Goal: Task Accomplishment & Management: Complete application form

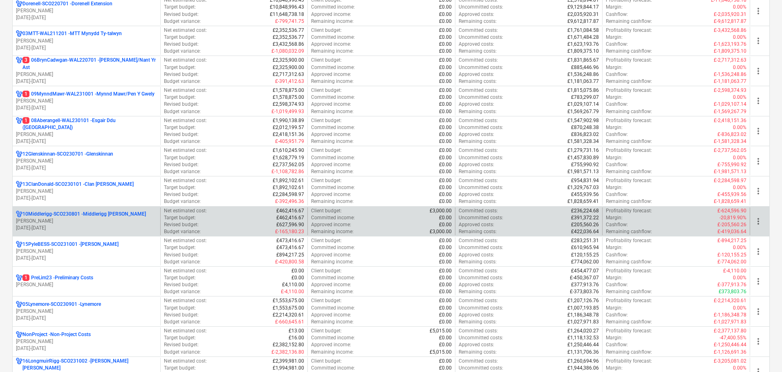
scroll to position [327, 0]
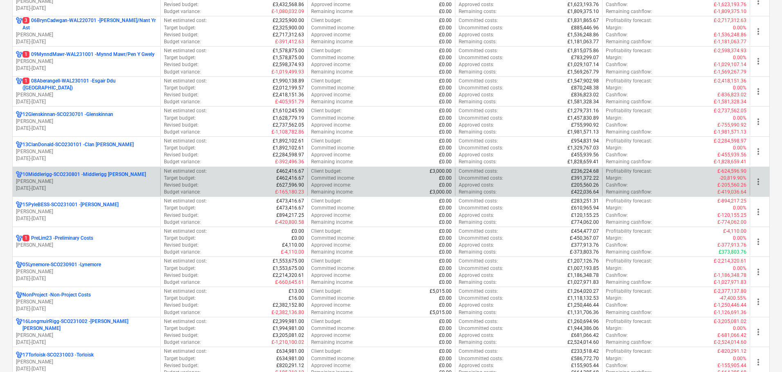
click at [102, 179] on p "[PERSON_NAME]" at bounding box center [86, 181] width 141 height 7
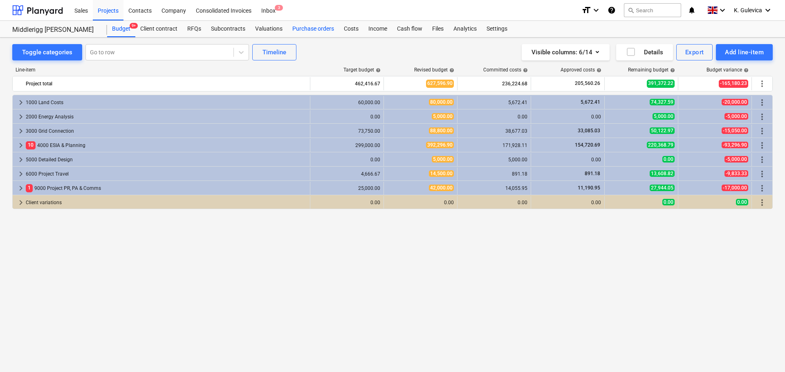
drag, startPoint x: 308, startPoint y: 30, endPoint x: 313, endPoint y: 34, distance: 6.5
click at [308, 30] on div "Purchase orders" at bounding box center [313, 29] width 52 height 16
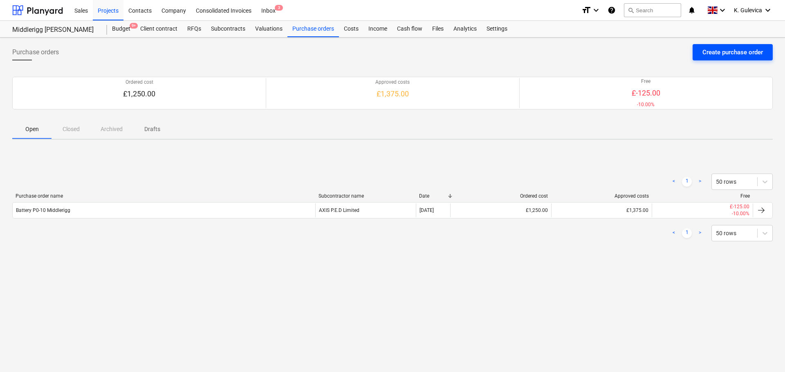
click at [730, 51] on div "Create purchase order" at bounding box center [732, 52] width 61 height 11
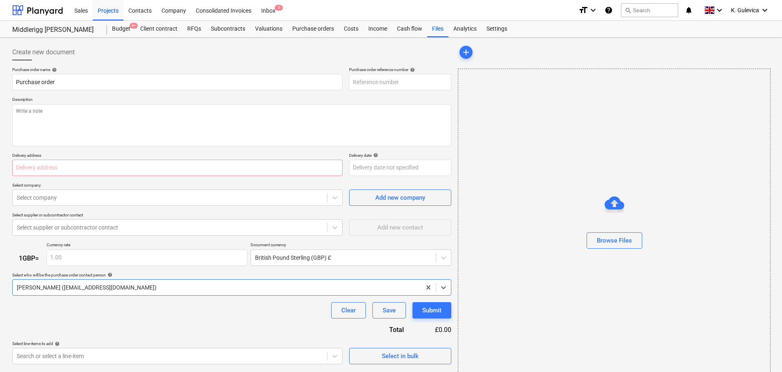
type textarea "x"
type input "10Middlerigg-SCO230801-PO-001"
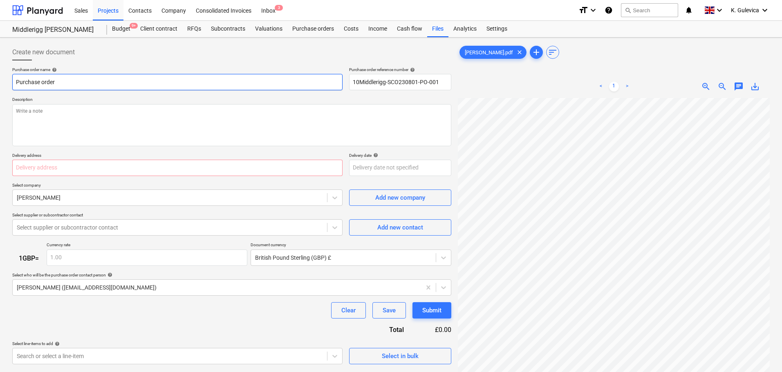
drag, startPoint x: 66, startPoint y: 82, endPoint x: -20, endPoint y: 81, distance: 85.9
click at [0, 81] on html "Sales Projects Contacts Company Consolidated Invoices Inbox 3 format_size keybo…" at bounding box center [391, 186] width 782 height 372
click at [105, 81] on input "Purchase order" at bounding box center [177, 82] width 330 height 16
paste input "[PERSON_NAME]"
type textarea "x"
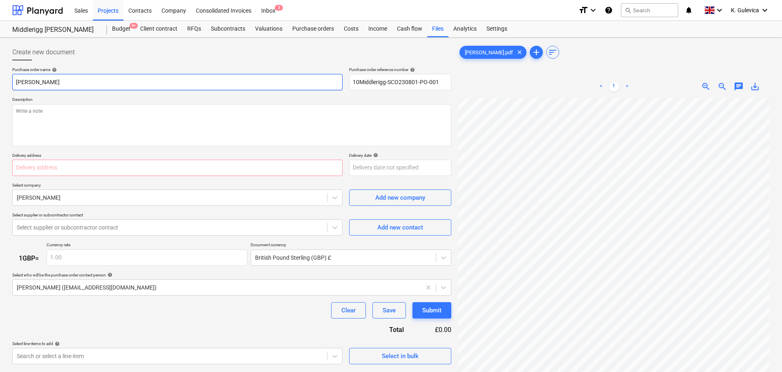
type input "[PERSON_NAME]"
click at [69, 168] on input "text" at bounding box center [177, 168] width 330 height 16
paste input "[GEOGRAPHIC_DATA]"
type textarea "x"
type input "[GEOGRAPHIC_DATA]"
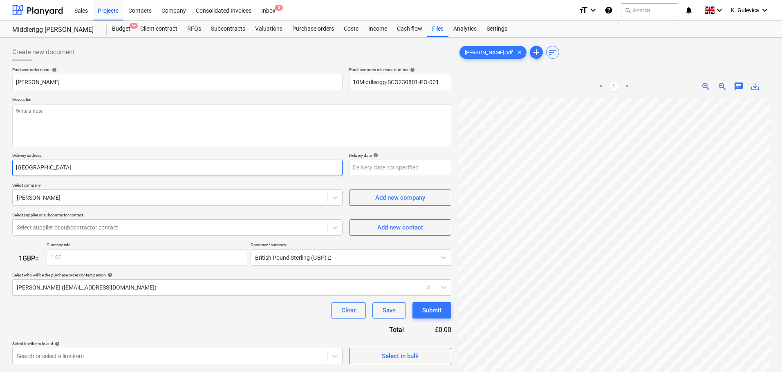
type textarea "x"
type input "[GEOGRAPHIC_DATA]"
click at [115, 201] on div at bounding box center [170, 198] width 306 height 8
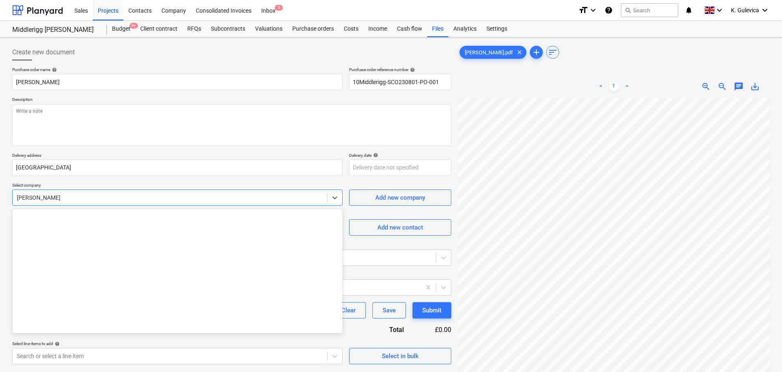
scroll to position [1302, 0]
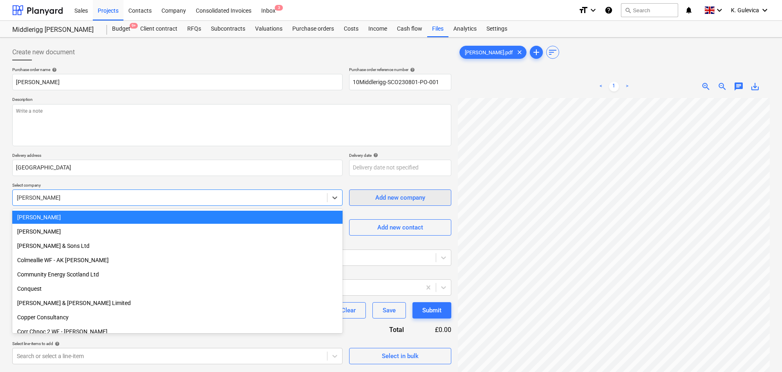
click at [387, 198] on div "Add new company" at bounding box center [400, 198] width 50 height 11
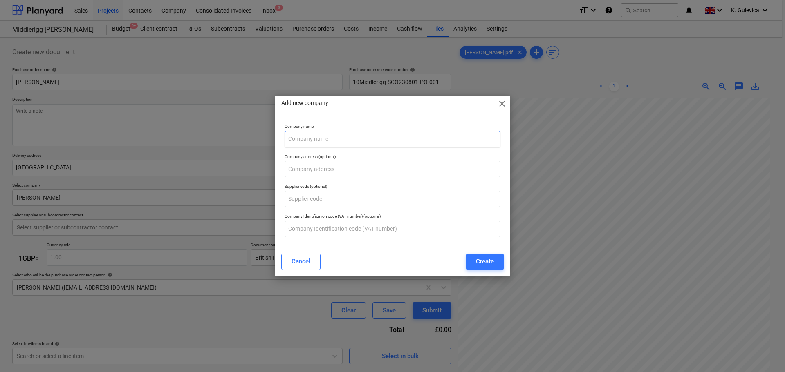
click at [309, 137] on input "text" at bounding box center [393, 139] width 216 height 16
type textarea "x"
paste input "Middlerigg [PERSON_NAME]"
type input "Middlerigg [PERSON_NAME] -"
click at [345, 137] on input "Middlerigg [PERSON_NAME] -" at bounding box center [393, 139] width 216 height 16
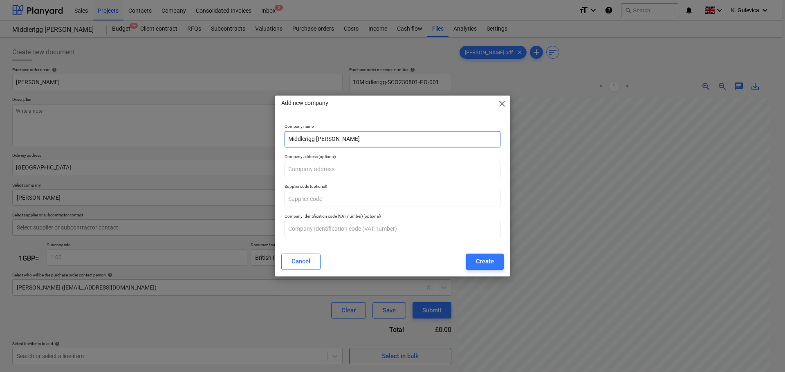
type textarea "x"
paste input "[PERSON_NAME]"
type input "Middlerigg [PERSON_NAME] - [PERSON_NAME]"
click at [475, 258] on button "Create" at bounding box center [485, 262] width 38 height 16
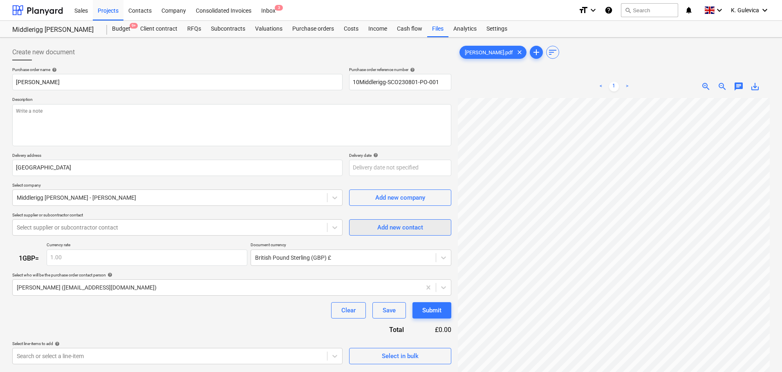
click at [409, 226] on div "Add new contact" at bounding box center [400, 227] width 46 height 11
type textarea "x"
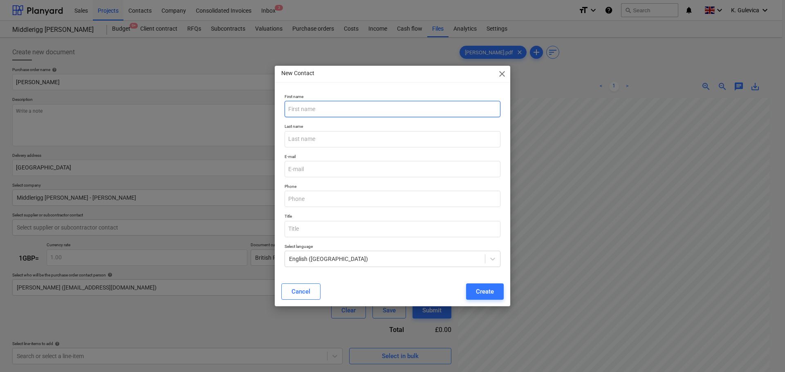
click at [335, 107] on input "text" at bounding box center [393, 109] width 216 height 16
type input "[PERSON_NAME]"
click at [316, 163] on input "email" at bounding box center [393, 169] width 216 height 16
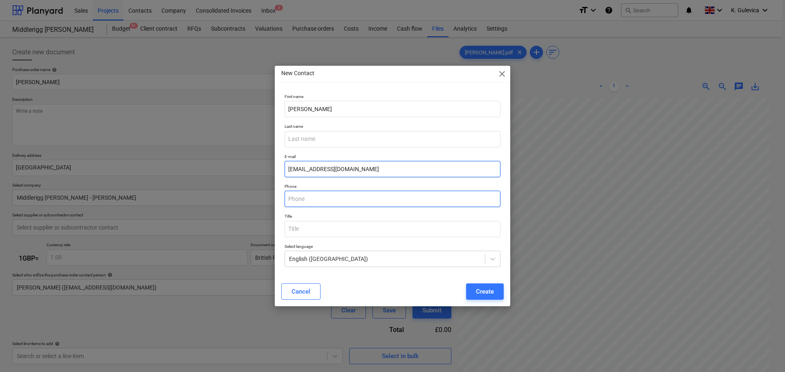
type input "[EMAIL_ADDRESS][DOMAIN_NAME]"
click at [322, 201] on input "text" at bounding box center [393, 199] width 216 height 16
click at [491, 292] on div "Create" at bounding box center [485, 292] width 18 height 11
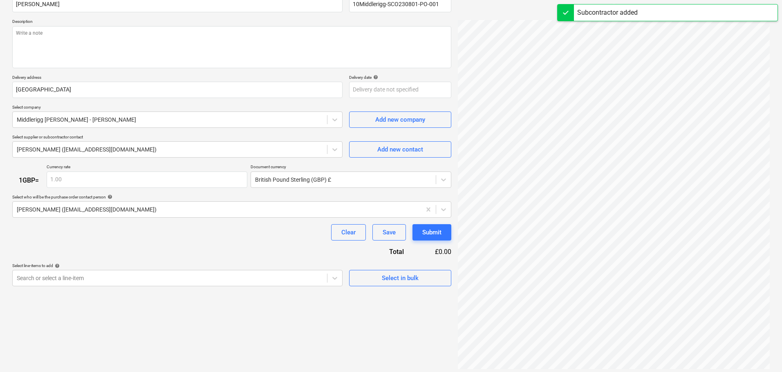
scroll to position [82, 0]
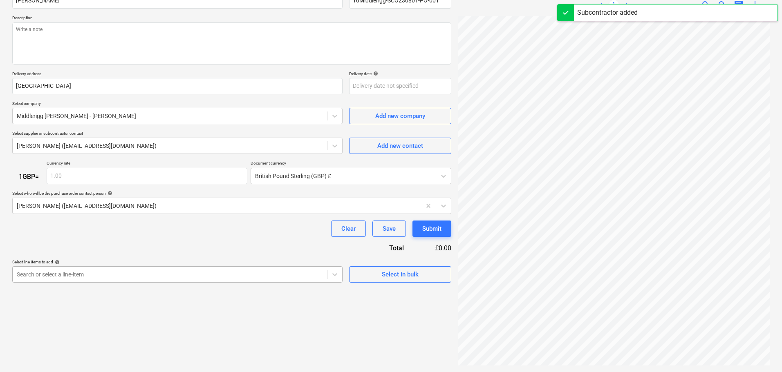
click at [184, 274] on body "Sales Projects Contacts Company Consolidated Invoices Inbox 3 format_size keybo…" at bounding box center [391, 104] width 782 height 372
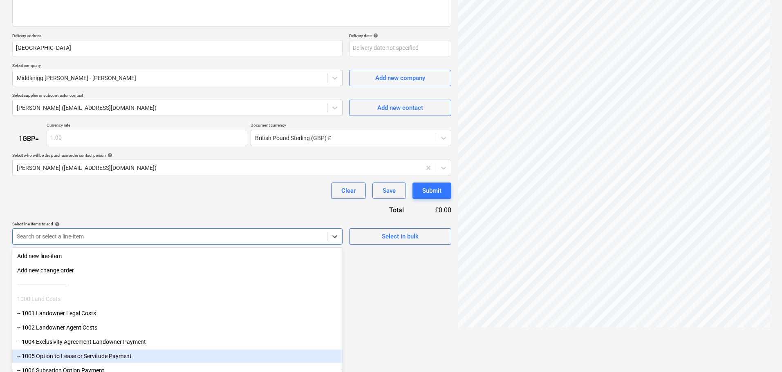
click at [119, 359] on div "-- 1005 Option to Lease or Servitude Payment" at bounding box center [177, 356] width 330 height 13
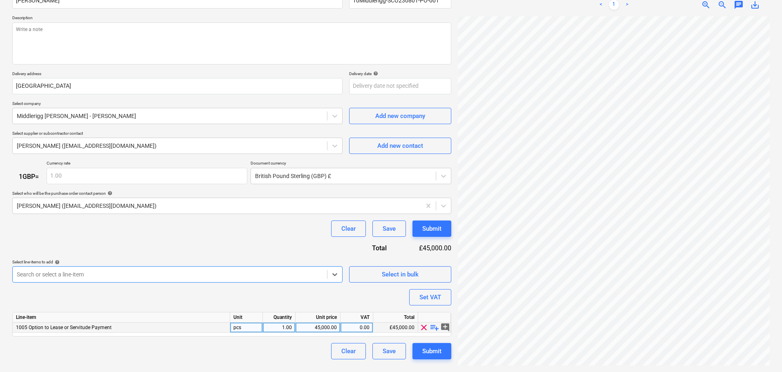
type textarea "x"
click at [287, 327] on div "1.00" at bounding box center [279, 328] width 26 height 10
type input "6"
type textarea "x"
click at [316, 328] on div "45,000.00" at bounding box center [318, 328] width 38 height 10
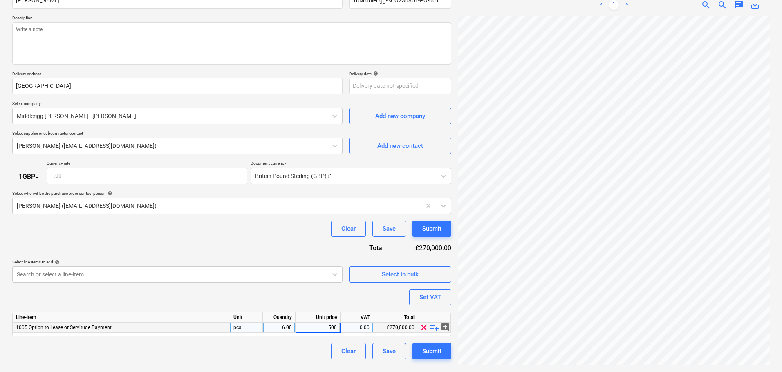
type input "5000"
click at [434, 353] on div "Submit" at bounding box center [431, 351] width 19 height 11
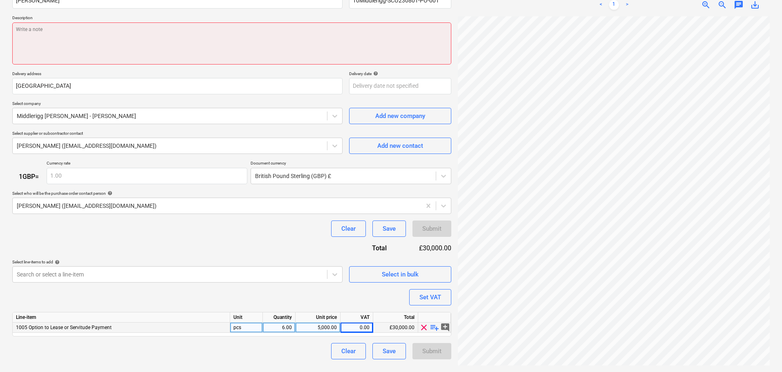
click at [31, 29] on textarea at bounding box center [231, 43] width 439 height 42
click at [91, 36] on textarea at bounding box center [231, 43] width 439 height 42
paste textarea "[DATE] 5000 2 [DATE] 5000 3 [DATE] 5000 4 [DATE] 5000 5 [DATE] 5000 6. [DATE] 5…"
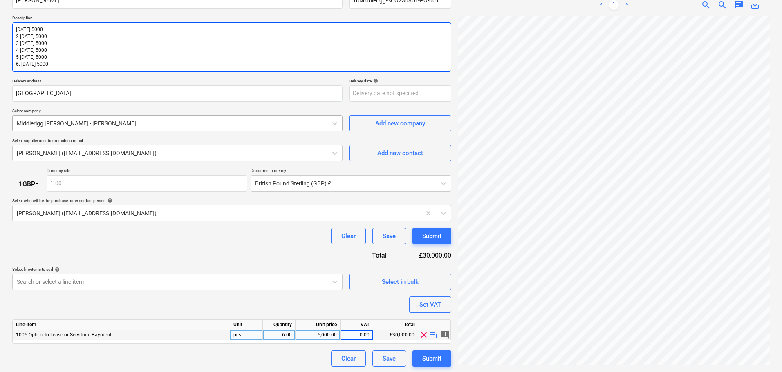
type textarea "x"
type textarea "[DATE] 5000 2 [DATE] 5000 3 [DATE] 5000 4 [DATE] 5000 5 [DATE] 5000 6. [DATE] 5…"
click at [18, 28] on textarea "[DATE] 5000 2 [DATE] 5000 3 [DATE] 5000 4 [DATE] 5000 5 [DATE] 5000 6. [DATE] 5…" at bounding box center [231, 46] width 439 height 49
type textarea "x"
type textarea "[DATE] 5000 2 [DATE] 5000 3 [DATE] 5000 4 [DATE] 5000 5 [DATE] 5000 6. [DATE] 5…"
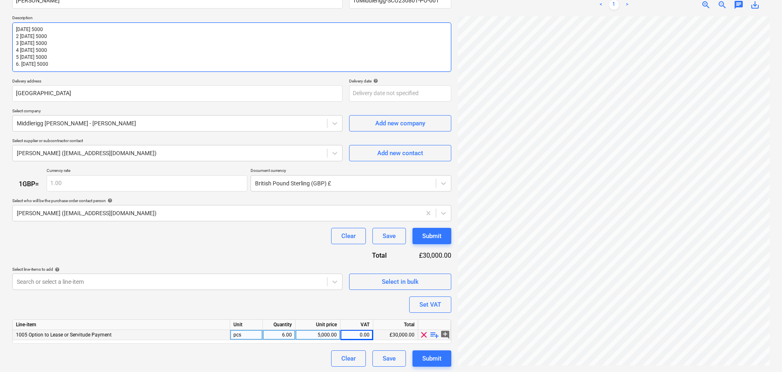
type textarea "x"
click at [18, 36] on textarea "[DATE] 5000 2 [DATE] 5000 3 [DATE] 5000 4 [DATE] 5000 5 [DATE] 5000 6. [DATE] 5…" at bounding box center [231, 46] width 439 height 49
type textarea "[DATE] 5000 [DATE] 5000 3 [DATE] 5000 4 [DATE] 5000 5 [DATE] 5000 6. [DATE] 5000"
type textarea "x"
type textarea "[DATE] 5000 [DATE] 5000 3 [DATE] 5000 4 [DATE] 5000 5 [DATE] 5000 6. [DATE] 5000"
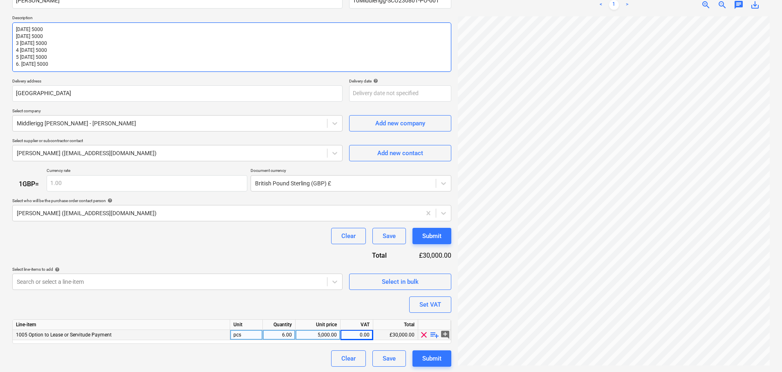
click at [21, 40] on textarea "[DATE] 5000 [DATE] 5000 3 [DATE] 5000 4 [DATE] 5000 5 [DATE] 5000 6. [DATE] 5000" at bounding box center [231, 46] width 439 height 49
type textarea "x"
type textarea "[DATE] 5000 [DATE] 5000 321st [DATE] 5000 4 [DATE] 5000 5 [DATE] 5000 6. [DATE]…"
type textarea "x"
type textarea "[DATE] 5000 [DATE] 5000 [DATE] 5000 4 [DATE] 5000 5 [DATE] 5000 6. [DATE] 5000"
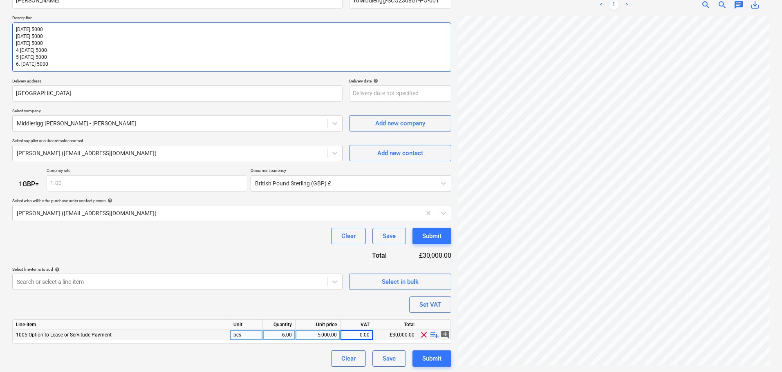
click at [20, 51] on textarea "[DATE] 5000 [DATE] 5000 [DATE] 5000 4 [DATE] 5000 5 [DATE] 5000 6. [DATE] 5000" at bounding box center [231, 46] width 439 height 49
type textarea "x"
type textarea "[DATE] 5000 [DATE] 5000 [DATE] 5000 421st [DATE] 5000 5 [DATE] 5000 6. [DATE] 5…"
type textarea "x"
type textarea "[DATE] 5000 [DATE] 5000 [DATE] 5000 [DATE] 5000 5 [DATE] 5000 6. [DATE] 5000"
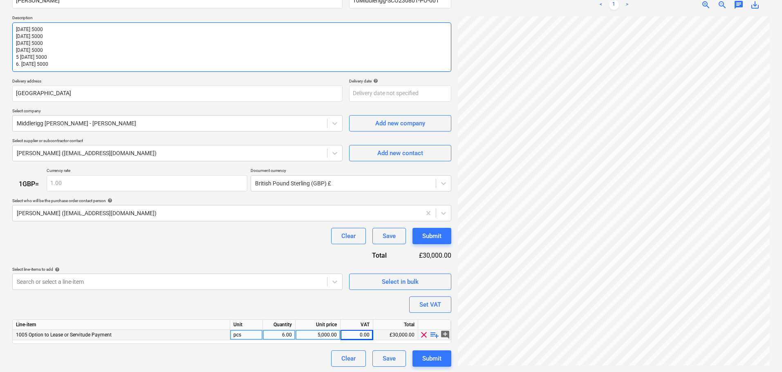
click at [22, 58] on textarea "[DATE] 5000 [DATE] 5000 [DATE] 5000 [DATE] 5000 5 [DATE] 5000 6. [DATE] 5000" at bounding box center [231, 46] width 439 height 49
click at [20, 56] on textarea "[DATE] 5000 [DATE] 5000 [DATE] 5000 [DATE] 5000 5 [DATE] 5000 6. [DATE] 5000" at bounding box center [231, 46] width 439 height 49
type textarea "x"
type textarea "[DATE] 5000 [DATE] 5000 [DATE] 5000 [DATE] 5000 521st [DATE] 5000 6. [DATE] 5000"
type textarea "x"
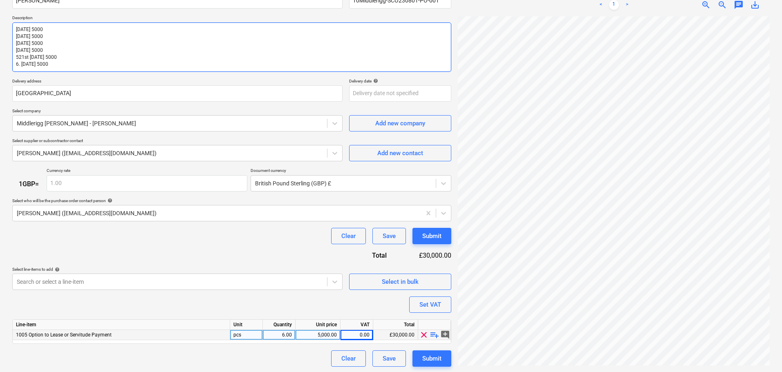
type textarea "[DATE] 5000 [DATE] 5000 [DATE] 5000 [DATE] 5000 [DATE] 5000 6. [DATE] 5000"
click at [21, 65] on textarea "[DATE] 5000 [DATE] 5000 [DATE] 5000 [DATE] 5000 [DATE] 5000 6. [DATE] 5000" at bounding box center [231, 46] width 439 height 49
type textarea "x"
type textarea "[DATE] 5000 [DATE] 5000 [DATE] 5000 [DATE] 5000 [DATE] 5000 6.[DATE] 5000"
type textarea "x"
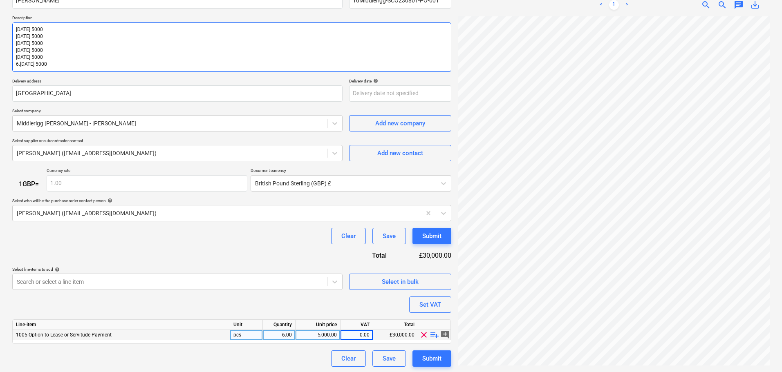
type textarea "[DATE] 5000 [DATE] 5000 [DATE] 5000 [DATE] 5000 [DATE] 5000 621st [DATE] 5000"
type textarea "x"
type textarea "[DATE] 5000 [DATE] 5000 [DATE] 5000 [DATE] 5000 [DATE] 5000 [DATE] 5000"
click at [430, 359] on div "Submit" at bounding box center [431, 357] width 19 height 11
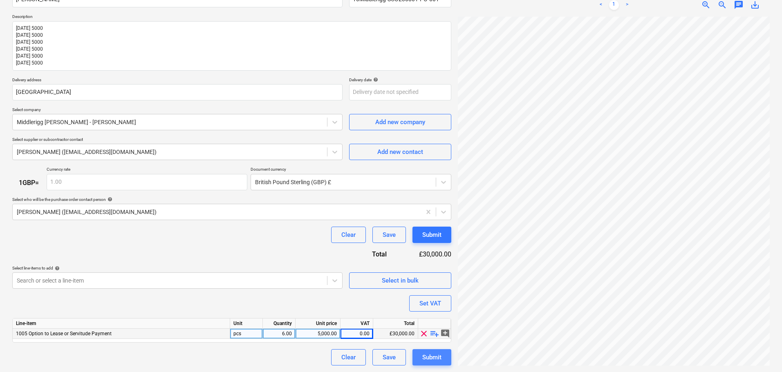
type textarea "x"
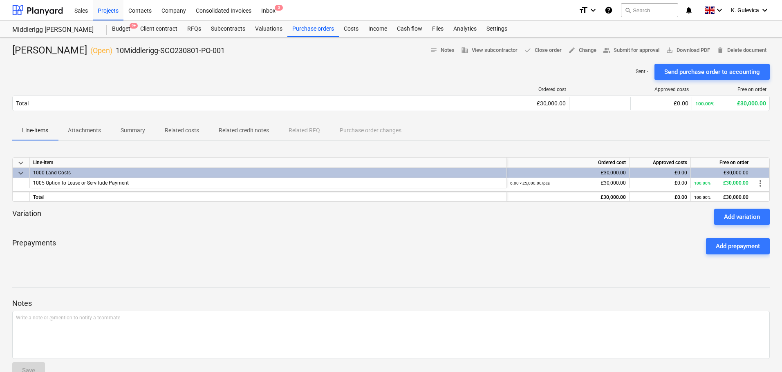
click at [401, 264] on div "keyboard_arrow_down Line-item Ordered cost Approved costs Free on order keyboar…" at bounding box center [391, 209] width 758 height 123
drag, startPoint x: 348, startPoint y: 31, endPoint x: 363, endPoint y: 37, distance: 16.6
click at [348, 31] on div "Costs" at bounding box center [351, 29] width 25 height 16
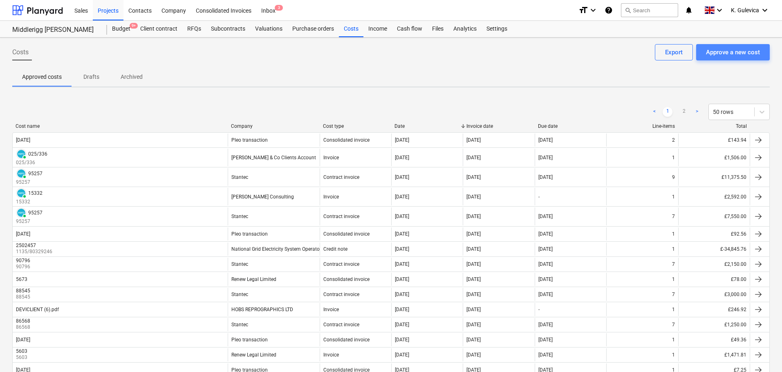
click at [732, 55] on div "Approve a new cost" at bounding box center [733, 52] width 54 height 11
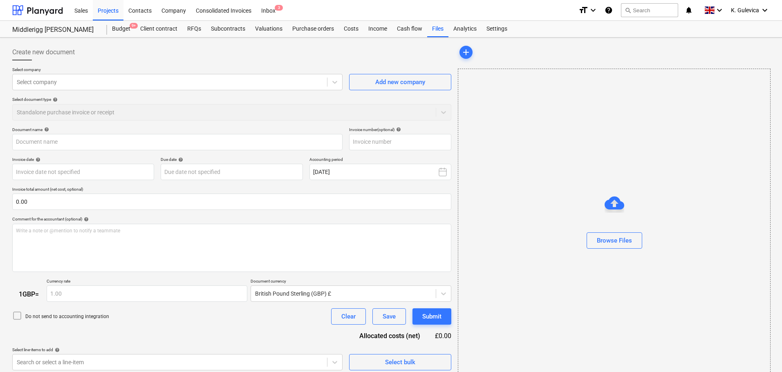
type input "[PERSON_NAME].pdf"
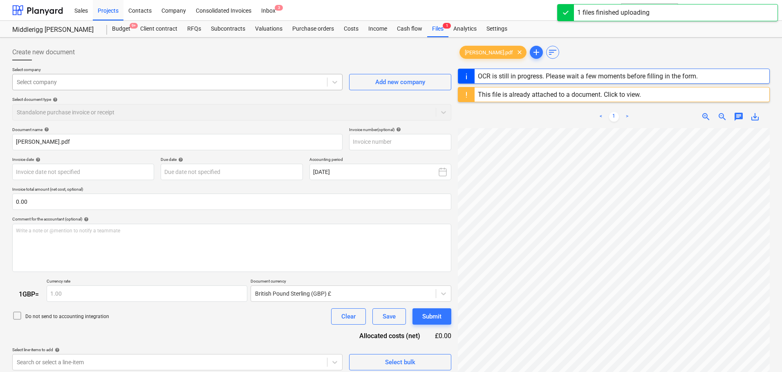
click at [180, 81] on div at bounding box center [170, 82] width 306 height 8
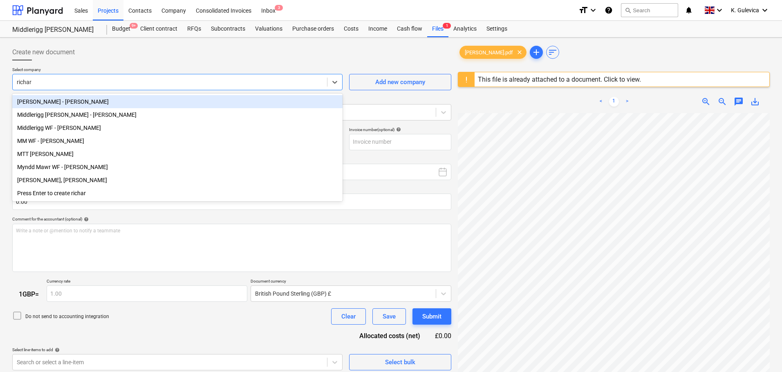
type input "richar"
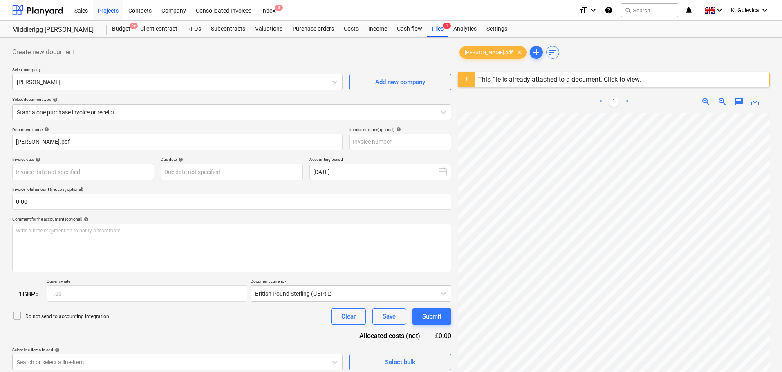
click at [332, 55] on div "Create new document" at bounding box center [231, 52] width 439 height 16
click at [433, 30] on div "Files 1" at bounding box center [437, 29] width 21 height 16
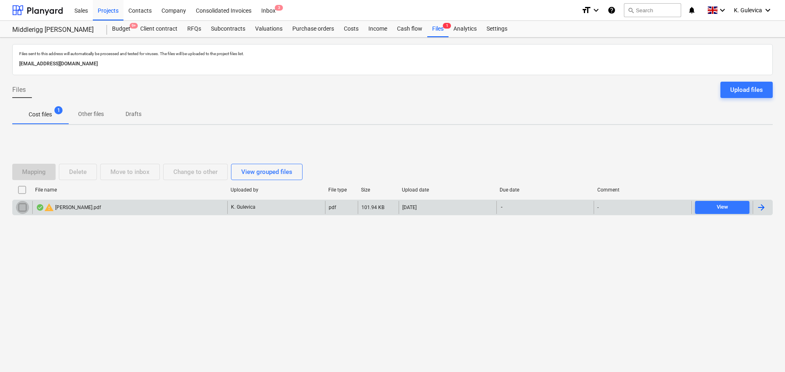
click at [23, 207] on input "checkbox" at bounding box center [22, 207] width 13 height 13
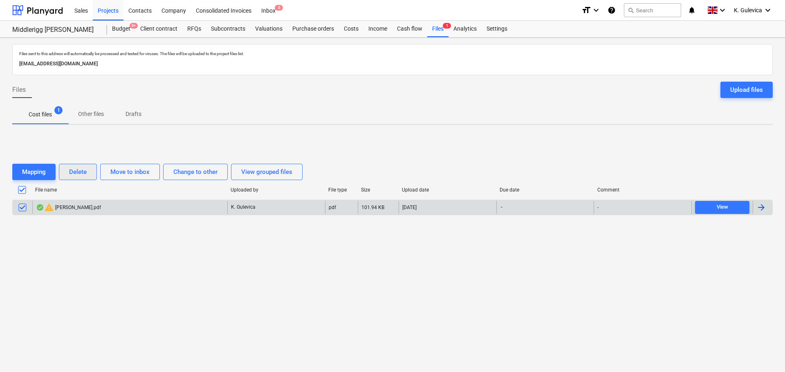
click at [80, 174] on div "Delete" at bounding box center [78, 172] width 18 height 11
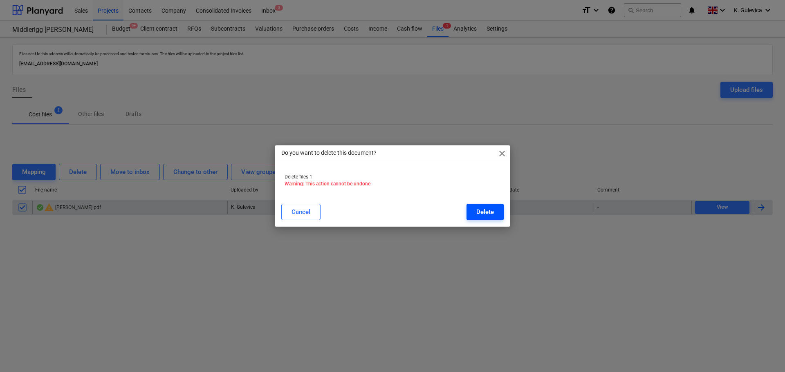
click at [485, 214] on div "Delete" at bounding box center [485, 212] width 18 height 11
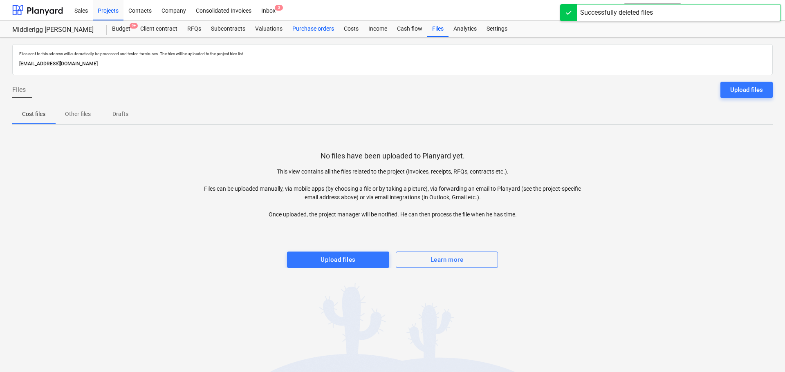
drag, startPoint x: 310, startPoint y: 23, endPoint x: 314, endPoint y: 35, distance: 12.4
click at [310, 23] on div "Purchase orders" at bounding box center [313, 29] width 52 height 16
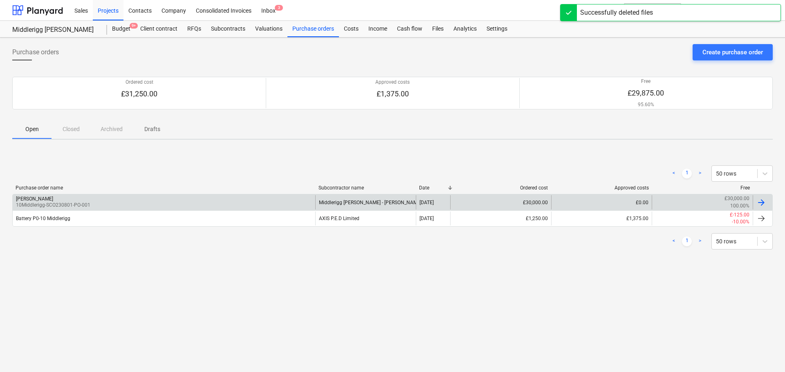
click at [354, 203] on div "Middlerigg [PERSON_NAME] - [PERSON_NAME]" at bounding box center [365, 202] width 101 height 14
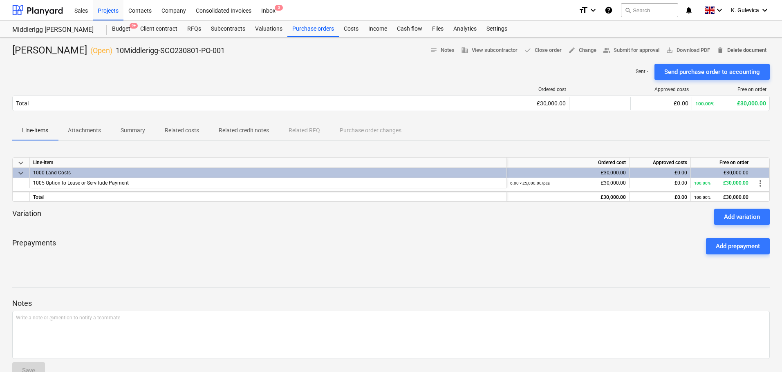
click at [745, 47] on span "delete Delete document" at bounding box center [742, 50] width 50 height 9
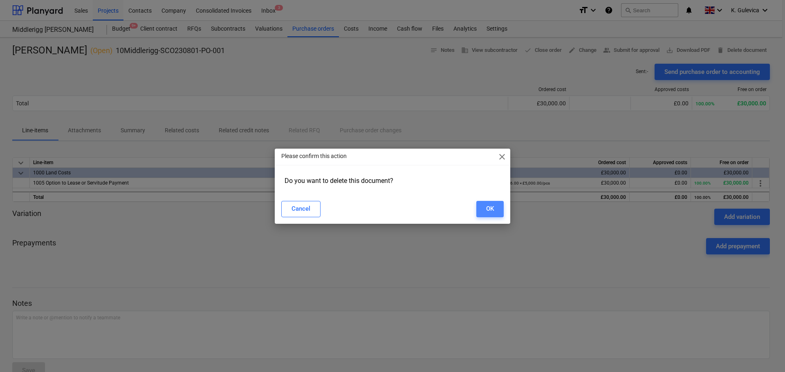
click at [494, 205] on button "OK" at bounding box center [489, 209] width 27 height 16
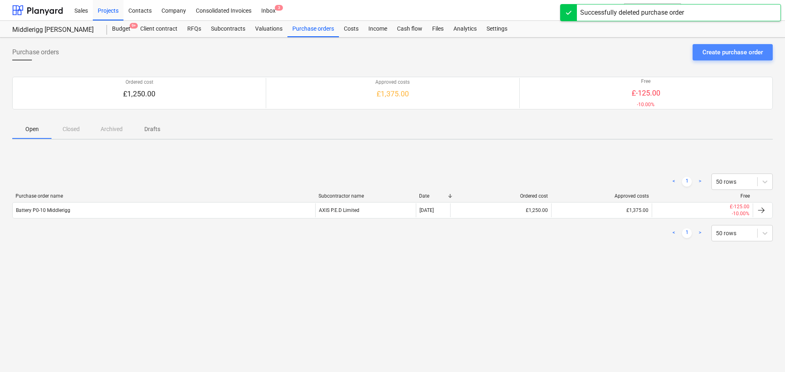
click at [737, 53] on div "Create purchase order" at bounding box center [732, 52] width 61 height 11
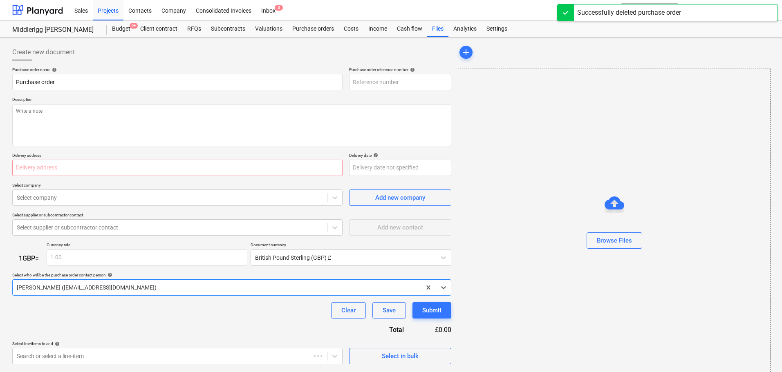
type textarea "x"
type input "10Middlerigg-SCO230801-PO-002"
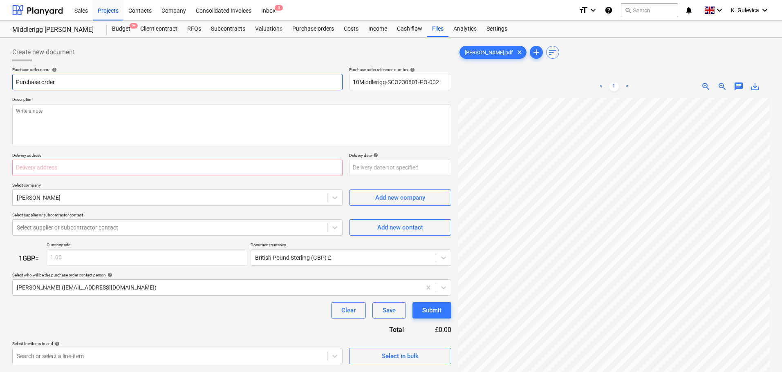
drag, startPoint x: 112, startPoint y: 83, endPoint x: 36, endPoint y: 79, distance: 76.9
click at [7, 83] on div "Create new document Purchase order name help Purchase order Purchase order refe…" at bounding box center [391, 246] width 782 height 417
paste input "[PERSON_NAME]"
type textarea "x"
type input "[PERSON_NAME]"
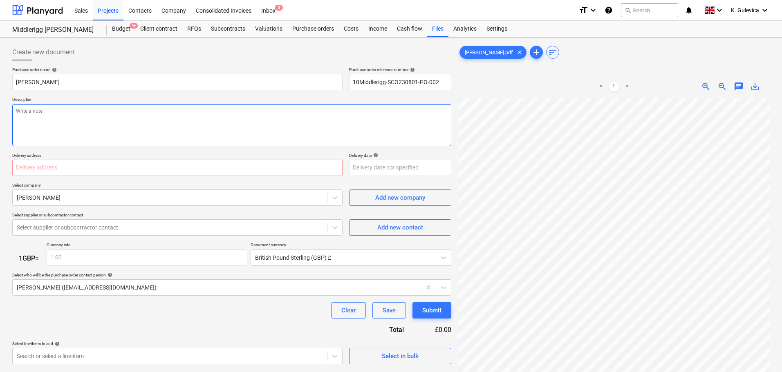
click at [46, 124] on textarea at bounding box center [231, 125] width 439 height 42
paste textarea "[DATE] 5000 2 [DATE] 5000 3 [DATE] 5000 4 [DATE] 5000 5 [DATE] 5000 6. [DATE] 5…"
type textarea "x"
type textarea "[DATE] 5000 2 [DATE] 5000 3 [DATE] 5000 4 [DATE] 5000 5 [DATE] 5000 6. [DATE] 5…"
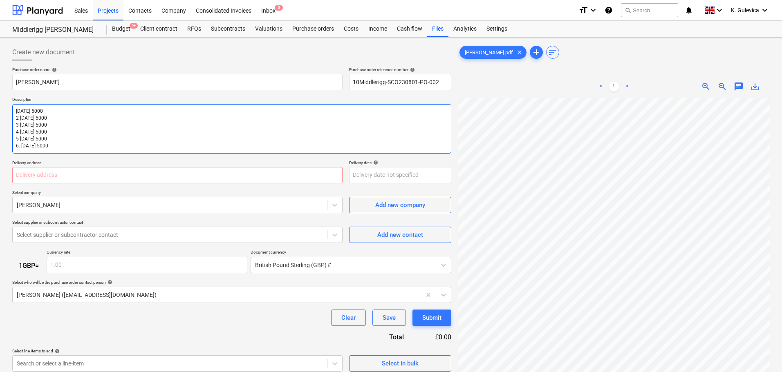
click at [21, 117] on textarea "[DATE] 5000 2 [DATE] 5000 3 [DATE] 5000 4 [DATE] 5000 5 [DATE] 5000 6. [DATE] 5…" at bounding box center [231, 128] width 439 height 49
type textarea "x"
type textarea "[DATE] 5000 221st [DATE] 5000 3 [DATE] 5000 4 [DATE] 5000 5 [DATE] 5000 6. [DAT…"
type textarea "x"
type textarea "[DATE] 5000 [DATE] 5000 3 [DATE] 5000 4 [DATE] 5000 5 [DATE] 5000 6. [DATE] 5000"
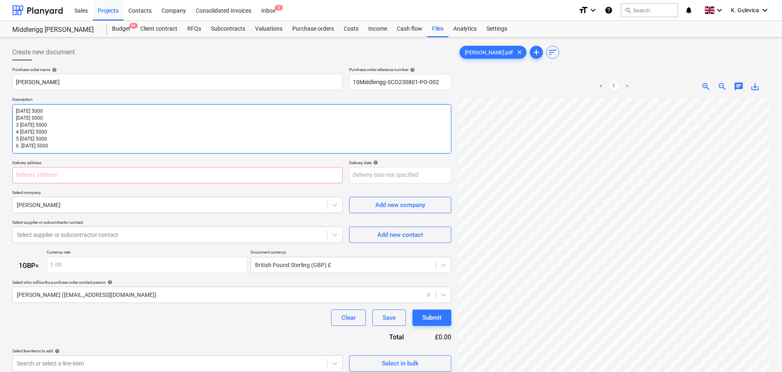
click at [20, 126] on textarea "[DATE] 5000 [DATE] 5000 3 [DATE] 5000 4 [DATE] 5000 5 [DATE] 5000 6. [DATE] 5000" at bounding box center [231, 128] width 439 height 49
type textarea "x"
type textarea "[DATE] 5000 [DATE] 5000 321st [DATE] 5000 4 [DATE] 5000 5 [DATE] 5000 6. [DATE]…"
type textarea "x"
type textarea "[DATE] 5000 [DATE] 5000 [DATE] 5000 4 [DATE] 5000 5 [DATE] 5000 6. [DATE] 5000"
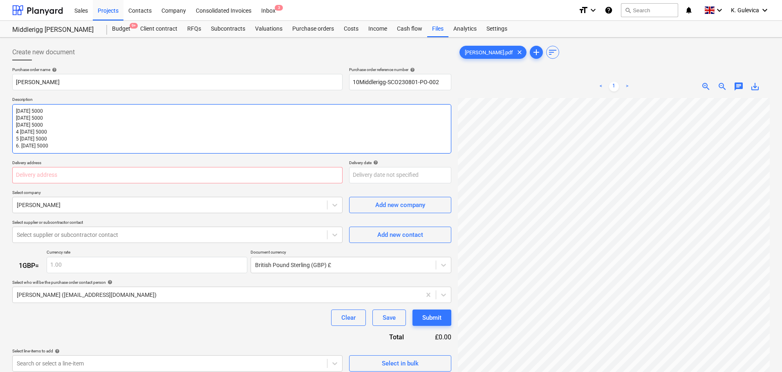
click at [20, 133] on textarea "[DATE] 5000 [DATE] 5000 [DATE] 5000 4 [DATE] 5000 5 [DATE] 5000 6. [DATE] 5000" at bounding box center [231, 128] width 439 height 49
type textarea "x"
type textarea "[DATE] 5000 [DATE] 5000 [DATE] 5000 421st [DATE] 5000 5 [DATE] 5000 6. [DATE] 5…"
type textarea "x"
type textarea "[DATE] 5000 [DATE] 5000 [DATE] 5000 [DATE] 5000 5 [DATE] 5000 6. [DATE] 5000"
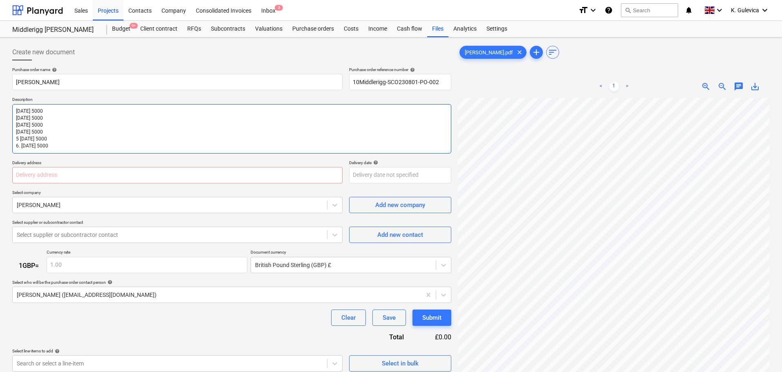
click at [20, 139] on textarea "[DATE] 5000 [DATE] 5000 [DATE] 5000 [DATE] 5000 5 [DATE] 5000 6. [DATE] 5000" at bounding box center [231, 128] width 439 height 49
type textarea "x"
type textarea "[DATE] 5000 [DATE] 5000 [DATE] 5000 [DATE] 5000 521st [DATE] 5000 6. [DATE] 5000"
type textarea "x"
type textarea "[DATE] 5000 [DATE] 5000 [DATE] 5000 [DATE] 5000 [DATE] 5000 6. [DATE] 5000"
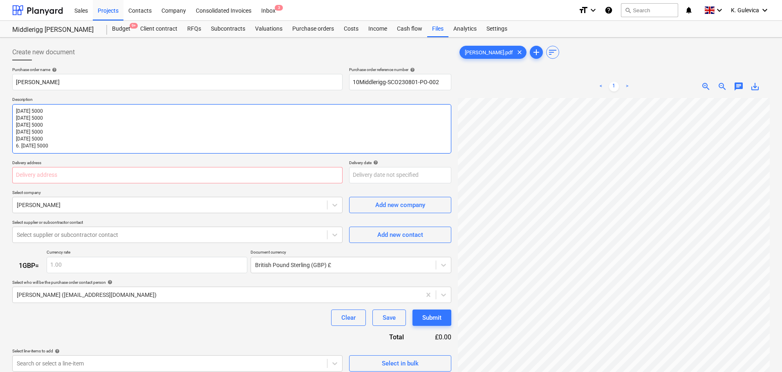
click at [21, 146] on textarea "[DATE] 5000 [DATE] 5000 [DATE] 5000 [DATE] 5000 [DATE] 5000 6. [DATE] 5000" at bounding box center [231, 128] width 439 height 49
type textarea "x"
type textarea "[DATE] 5000 [DATE] 5000 [DATE] 5000 [DATE] 5000 [DATE] 5000 6.[DATE] 5000"
type textarea "x"
type textarea "[DATE] 5000 [DATE] 5000 [DATE] 5000 [DATE] 5000 [DATE] 5000 621st [DATE] 5000"
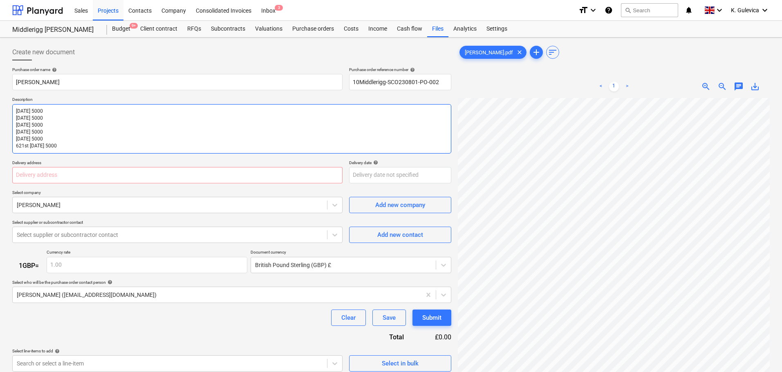
type textarea "x"
type textarea "[DATE] 5000 [DATE] 5000 [DATE] 5000 [DATE] 5000 [DATE] 5000 [DATE] 5000"
click at [223, 174] on input "text" at bounding box center [177, 175] width 330 height 16
paste input "[GEOGRAPHIC_DATA]"
type textarea "x"
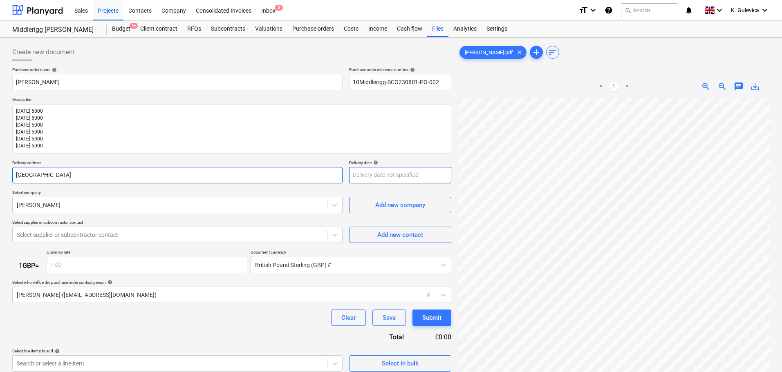
type input "[GEOGRAPHIC_DATA]"
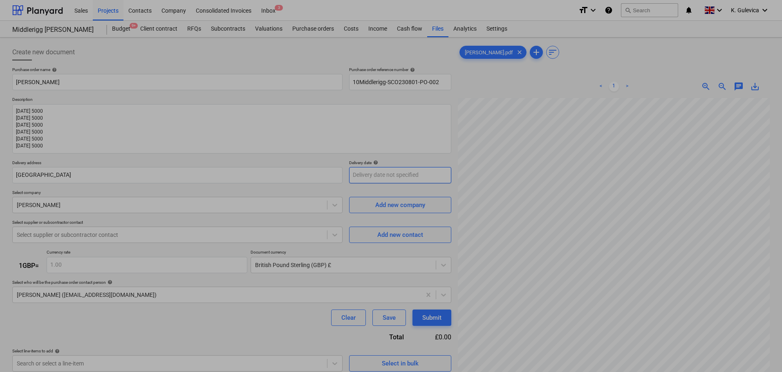
click at [426, 173] on body "Sales Projects Contacts Company Consolidated Invoices Inbox 3 format_size keybo…" at bounding box center [391, 186] width 782 height 372
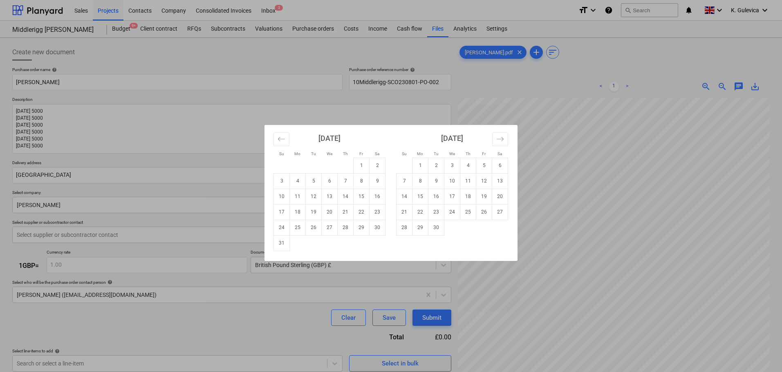
click at [278, 248] on td "31" at bounding box center [282, 243] width 16 height 16
type textarea "x"
type input "[DATE]"
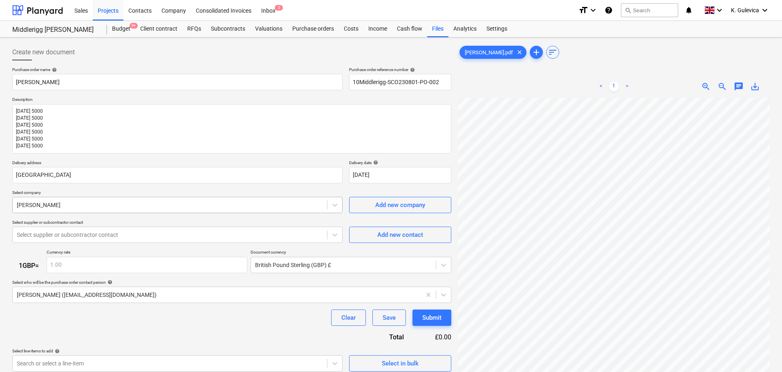
click at [205, 207] on div at bounding box center [170, 205] width 306 height 8
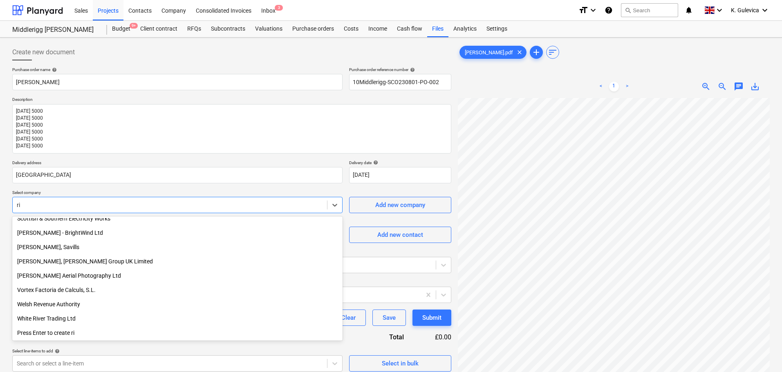
scroll to position [1079, 0]
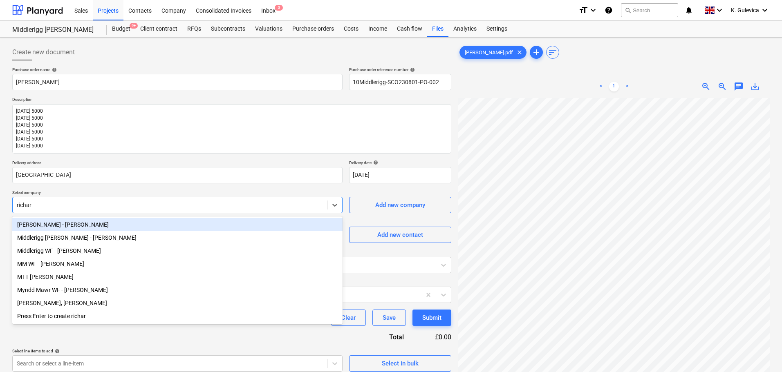
type input "[PERSON_NAME]"
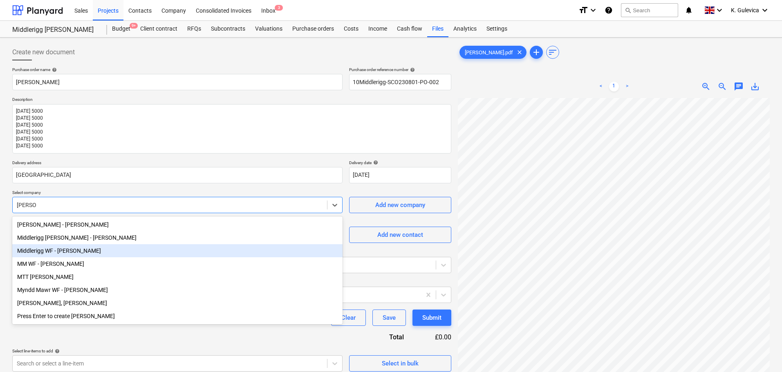
click at [95, 255] on div "Middlerigg WF - [PERSON_NAME]" at bounding box center [177, 250] width 330 height 13
type textarea "x"
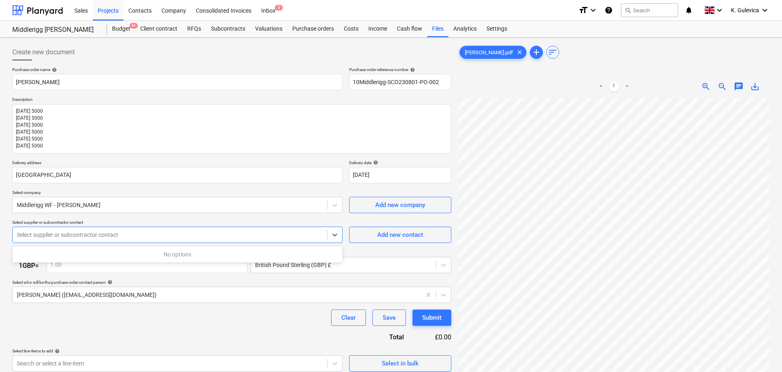
click at [189, 237] on div at bounding box center [170, 235] width 306 height 8
click at [268, 232] on div at bounding box center [170, 235] width 306 height 8
drag, startPoint x: 342, startPoint y: 236, endPoint x: 336, endPoint y: 238, distance: 6.3
click at [342, 237] on div at bounding box center [334, 235] width 15 height 15
click at [336, 238] on icon at bounding box center [335, 235] width 8 height 8
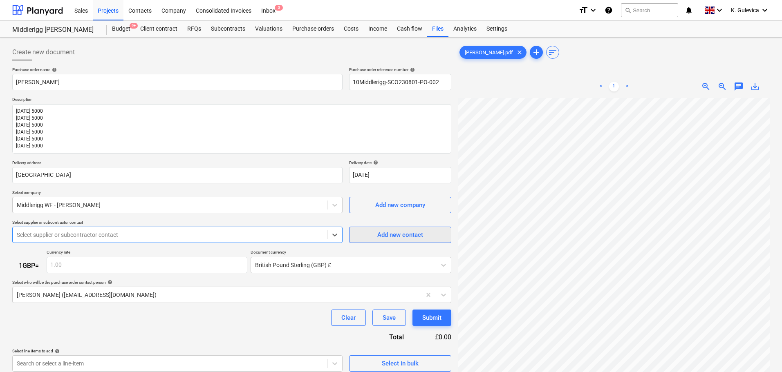
click at [375, 236] on span "Add new contact" at bounding box center [400, 235] width 82 height 11
type textarea "x"
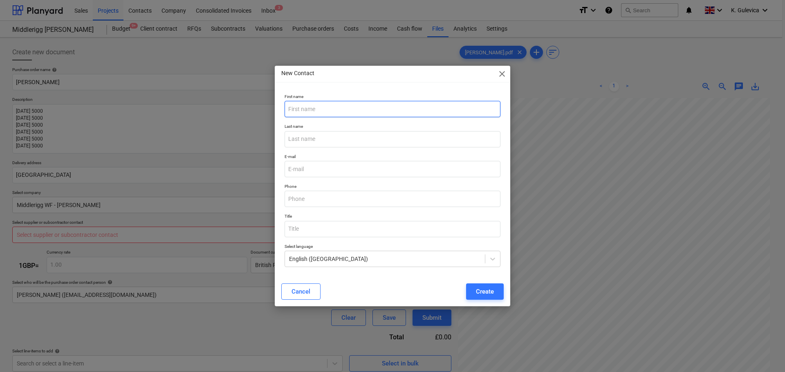
click at [320, 111] on input "text" at bounding box center [393, 109] width 216 height 16
type input "[PERSON_NAME]"
click at [321, 171] on input "email" at bounding box center [393, 169] width 216 height 16
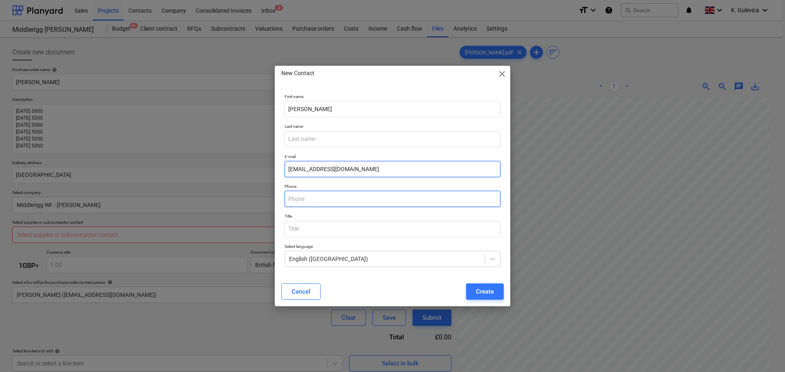
type input "[EMAIL_ADDRESS][DOMAIN_NAME]"
click at [323, 201] on input "text" at bounding box center [393, 199] width 216 height 16
click at [495, 293] on button "Create" at bounding box center [485, 292] width 38 height 16
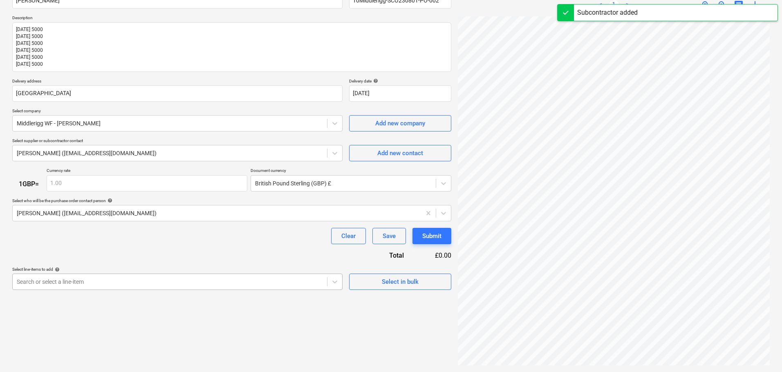
click at [183, 283] on body "Sales Projects Contacts Company Consolidated Invoices Inbox 3 format_size keybo…" at bounding box center [391, 104] width 782 height 372
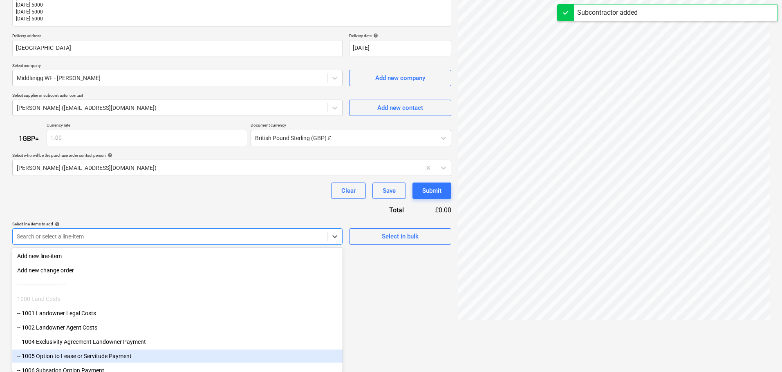
click at [97, 356] on div "-- 1005 Option to Lease or Servitude Payment" at bounding box center [177, 356] width 330 height 13
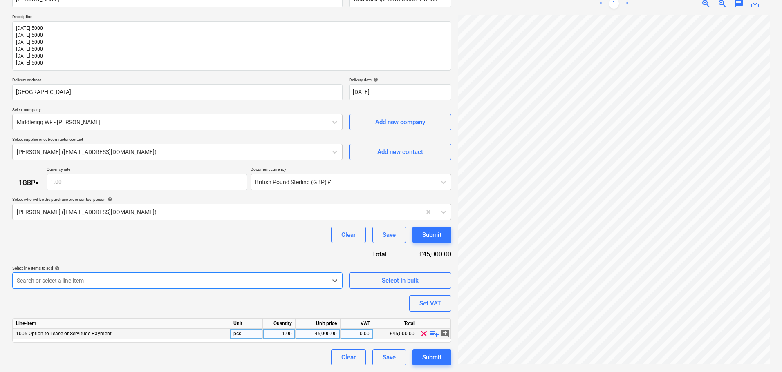
type textarea "x"
click at [281, 333] on div "1.00" at bounding box center [279, 334] width 26 height 10
type input "6"
type textarea "x"
click at [317, 332] on div "45,000.00" at bounding box center [318, 334] width 38 height 10
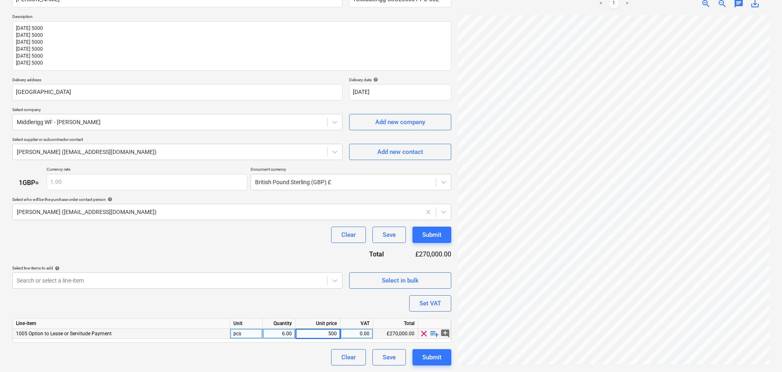
type input "5000"
click at [441, 358] on div "Submit" at bounding box center [431, 357] width 19 height 11
type textarea "x"
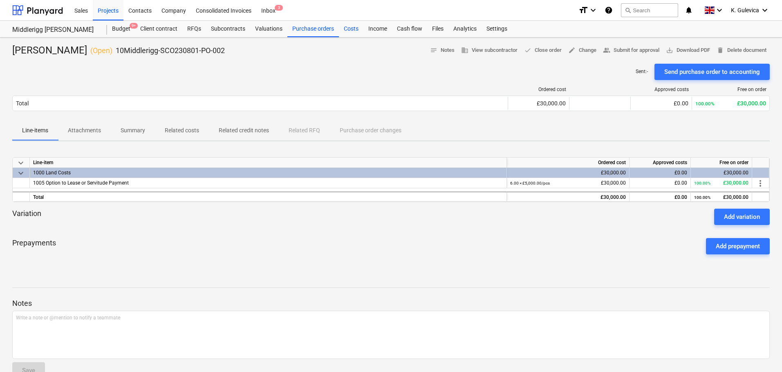
click at [346, 32] on div "Costs" at bounding box center [351, 29] width 25 height 16
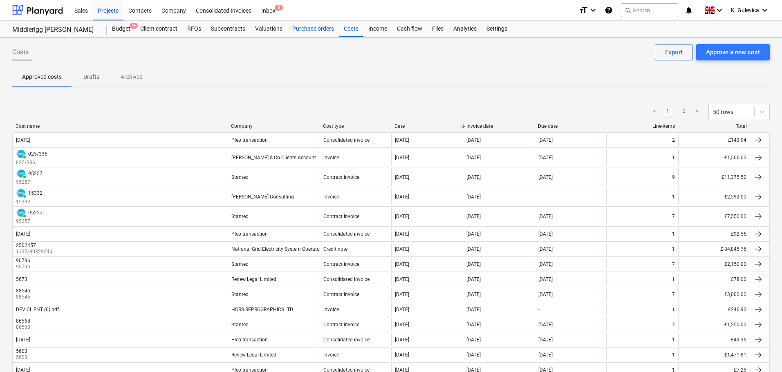
click at [318, 33] on div "Purchase orders" at bounding box center [313, 29] width 52 height 16
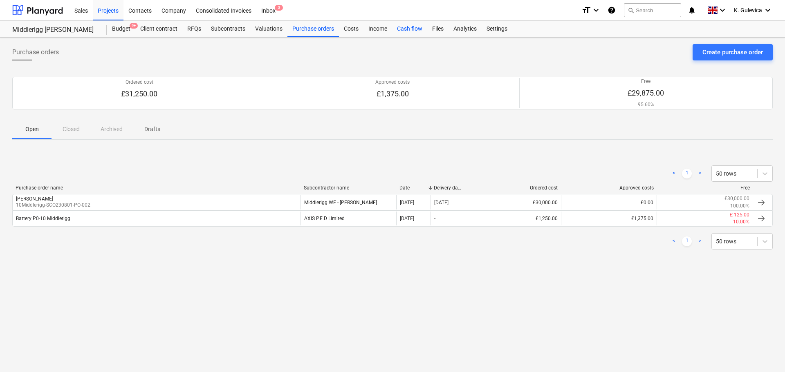
click at [351, 27] on div "Costs" at bounding box center [351, 29] width 25 height 16
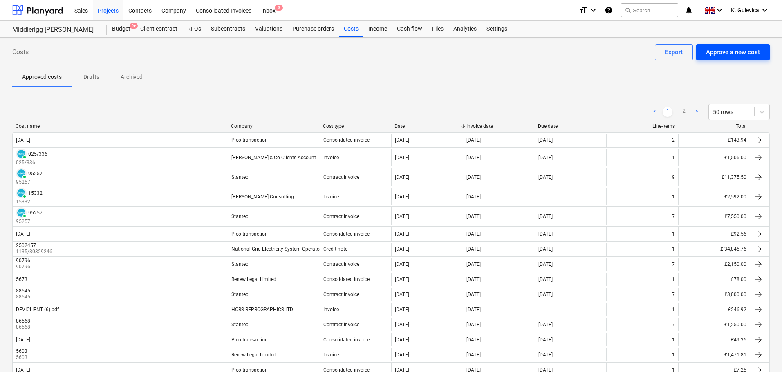
click at [726, 55] on div "Approve a new cost" at bounding box center [733, 52] width 54 height 11
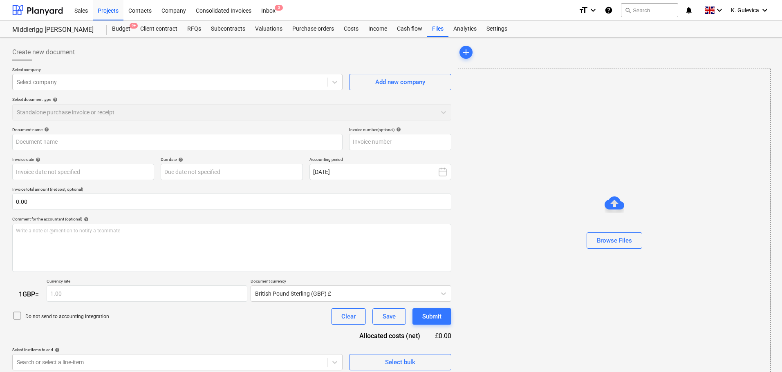
type input "[PERSON_NAME].pdf"
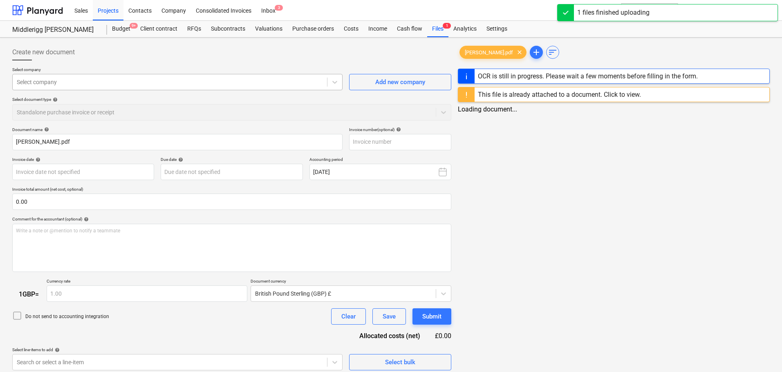
click at [136, 87] on div "Select company" at bounding box center [170, 81] width 314 height 11
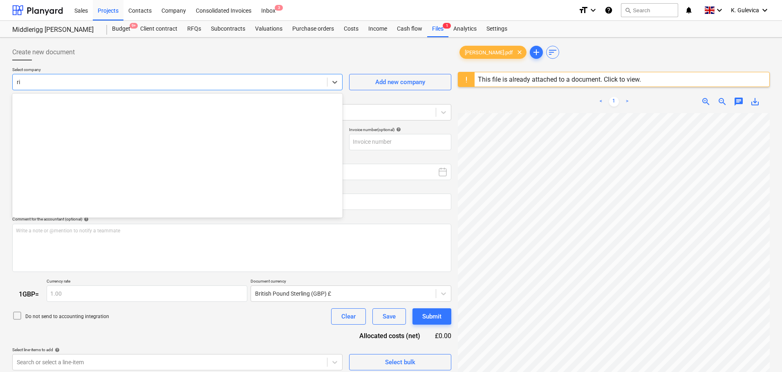
scroll to position [1079, 0]
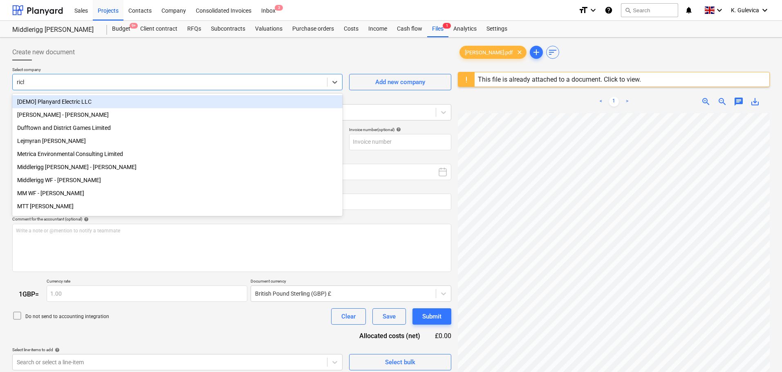
type input "[PERSON_NAME]"
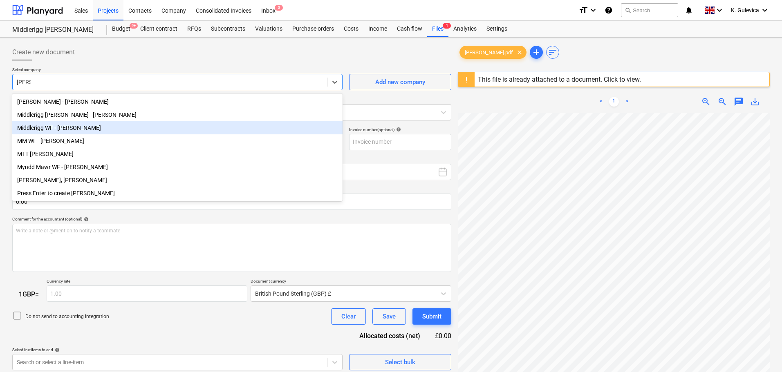
click at [89, 131] on div "Middlerigg WF - [PERSON_NAME]" at bounding box center [177, 127] width 330 height 13
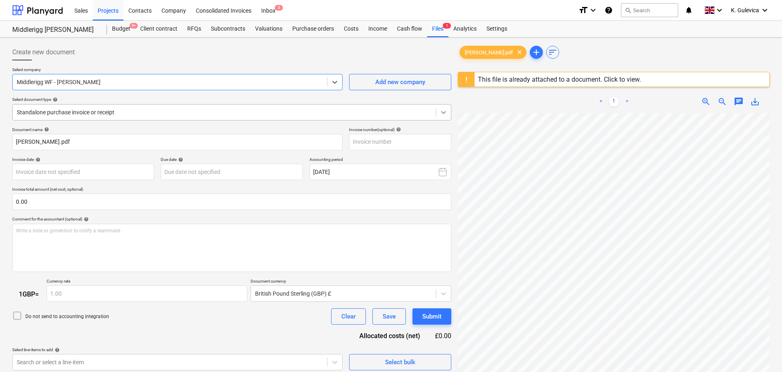
click at [441, 111] on icon at bounding box center [443, 112] width 8 height 8
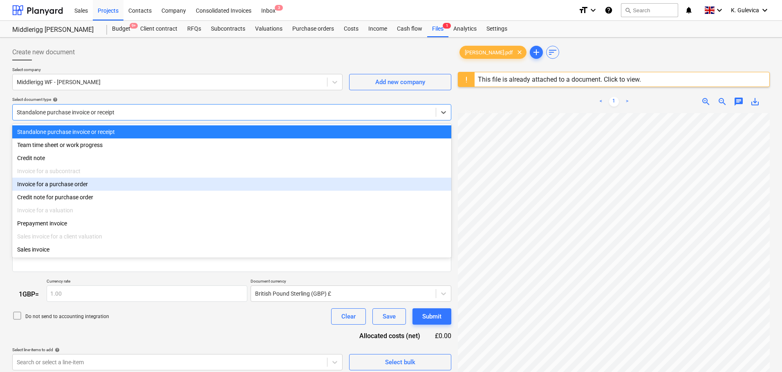
click at [75, 184] on div "Invoice for a purchase order" at bounding box center [231, 184] width 439 height 13
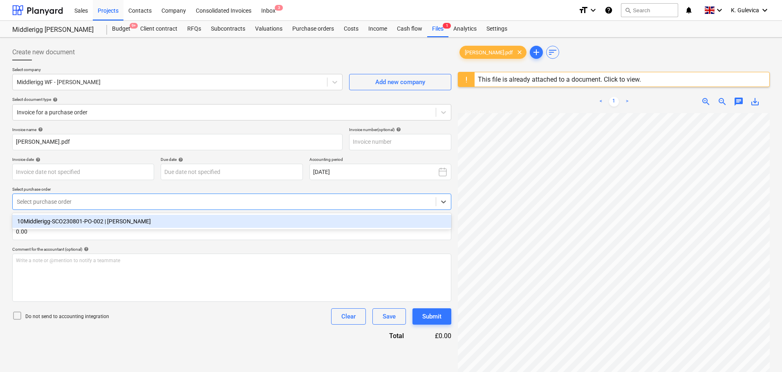
click at [96, 202] on div at bounding box center [224, 202] width 415 height 8
click at [139, 224] on div "10Middlerigg-SCO230801-PO-002 | [PERSON_NAME]" at bounding box center [231, 221] width 439 height 13
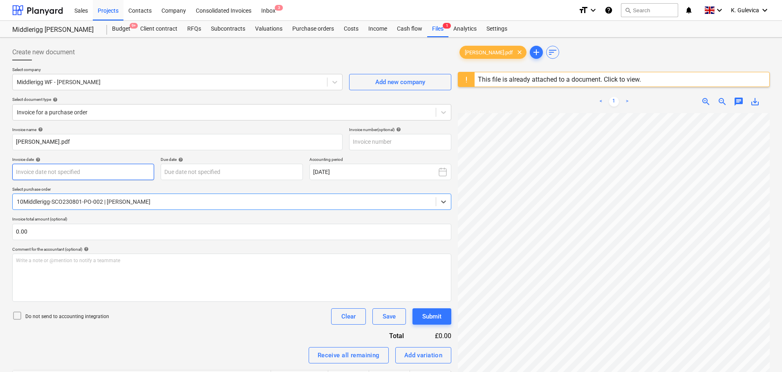
click at [125, 174] on body "Sales Projects Contacts Company Consolidated Invoices Inbox 3 format_size keybo…" at bounding box center [391, 186] width 782 height 372
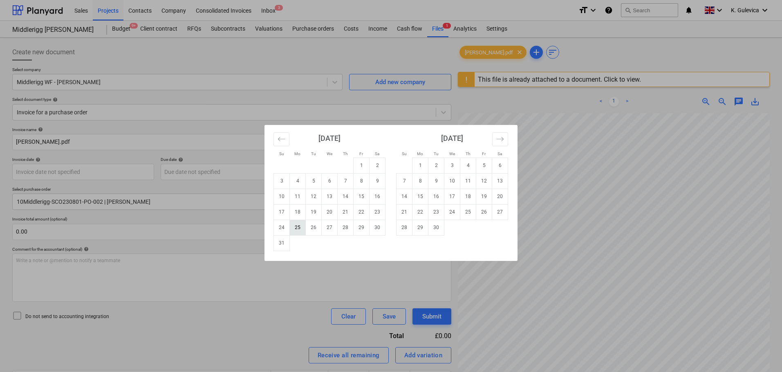
click at [298, 231] on td "25" at bounding box center [298, 228] width 16 height 16
type input "[DATE]"
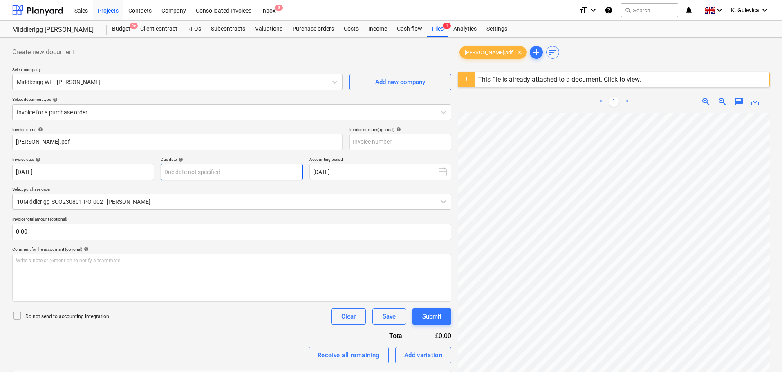
click at [211, 164] on body "Sales Projects Contacts Company Consolidated Invoices Inbox 3 format_size keybo…" at bounding box center [391, 186] width 782 height 372
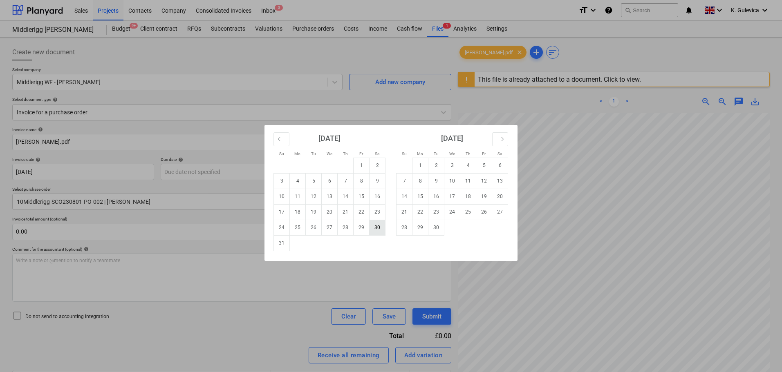
click at [376, 234] on td "30" at bounding box center [378, 228] width 16 height 16
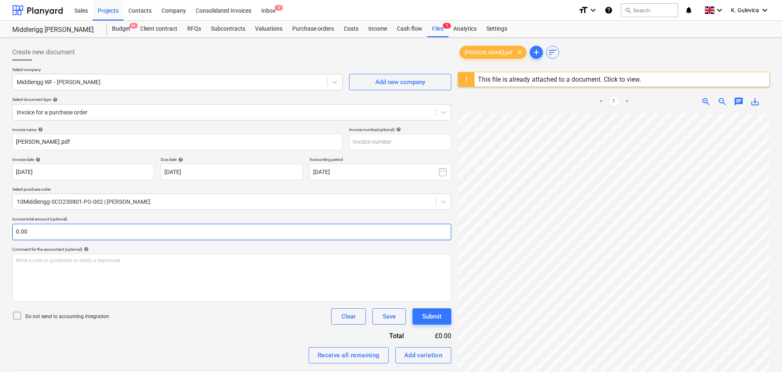
type input "[DATE]"
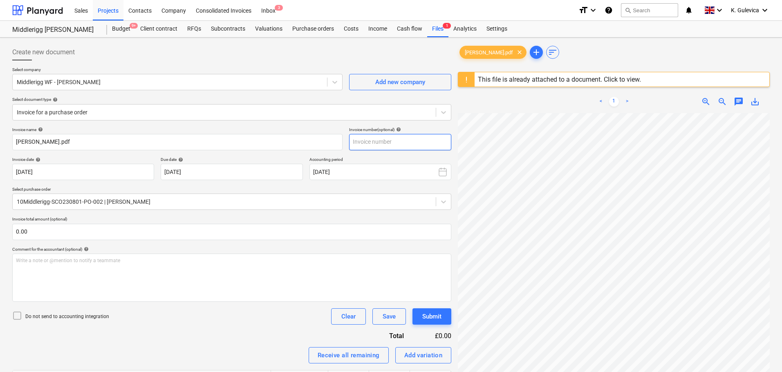
click at [362, 145] on input "text" at bounding box center [400, 142] width 102 height 16
paste input "[GEOGRAPHIC_DATA]"
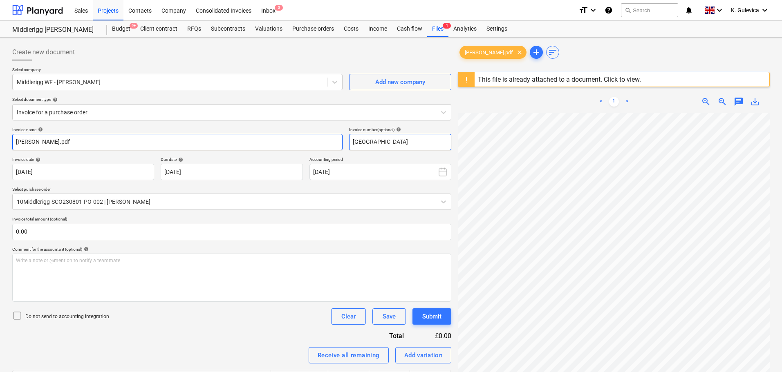
drag, startPoint x: 388, startPoint y: 141, endPoint x: 329, endPoint y: 138, distance: 58.1
click at [318, 141] on div "Invoice name help [PERSON_NAME].pdf Invoice number (optional) help Middlerigg F…" at bounding box center [231, 138] width 439 height 23
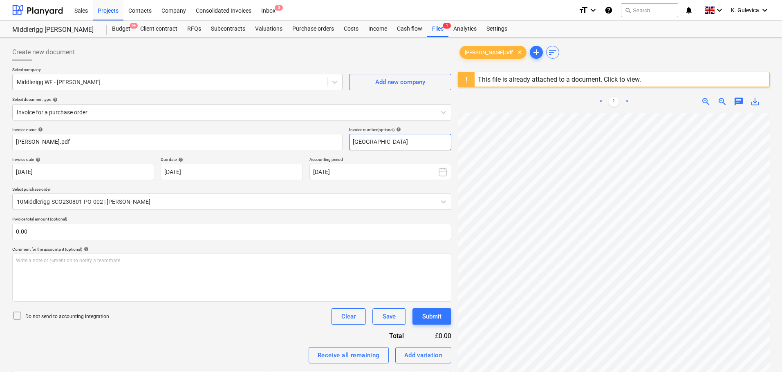
paste input "[PERSON_NAME]"
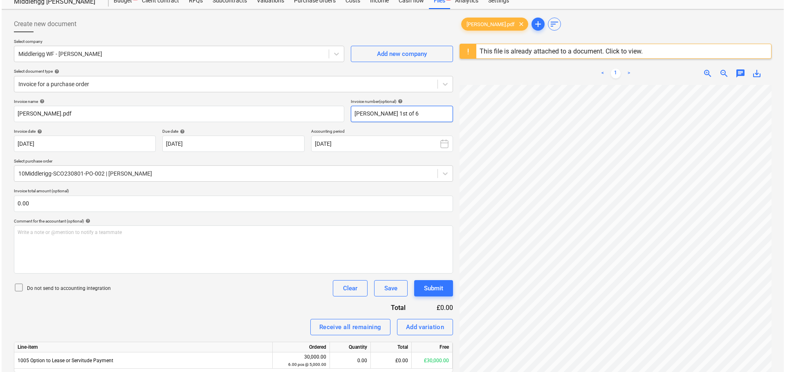
scroll to position [82, 0]
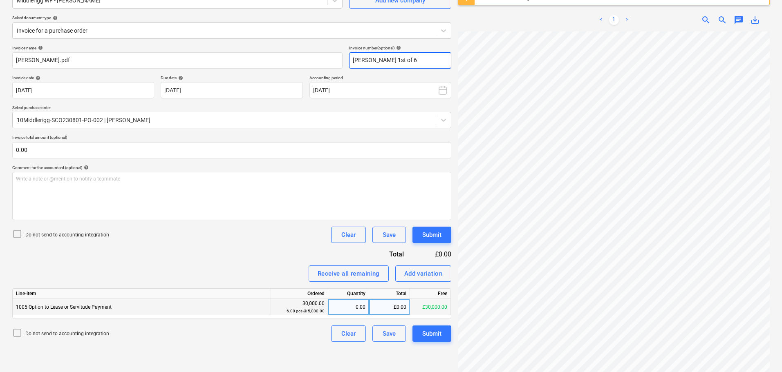
type input "[PERSON_NAME] 1st of 6"
click at [348, 308] on div "0.00" at bounding box center [349, 307] width 34 height 16
type input "1"
click at [428, 331] on div "Submit" at bounding box center [431, 334] width 19 height 11
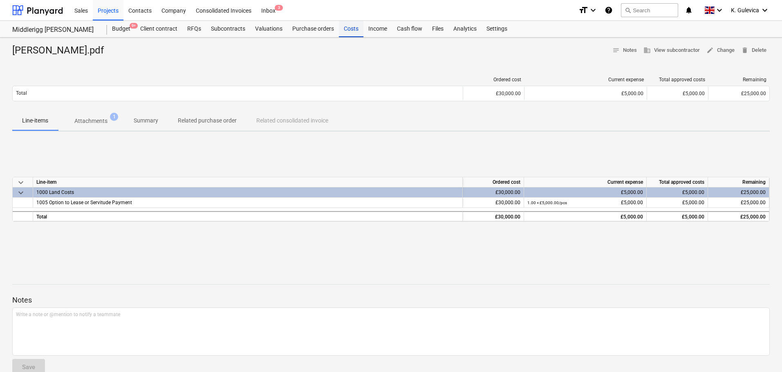
click at [353, 29] on div "Costs" at bounding box center [351, 29] width 25 height 16
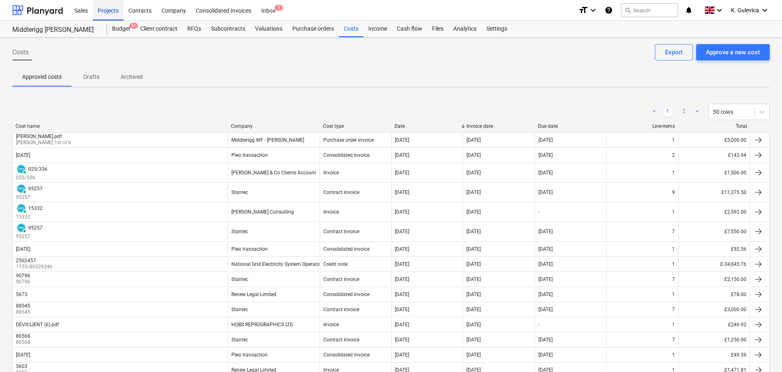
click at [106, 9] on div "Projects" at bounding box center [108, 10] width 31 height 21
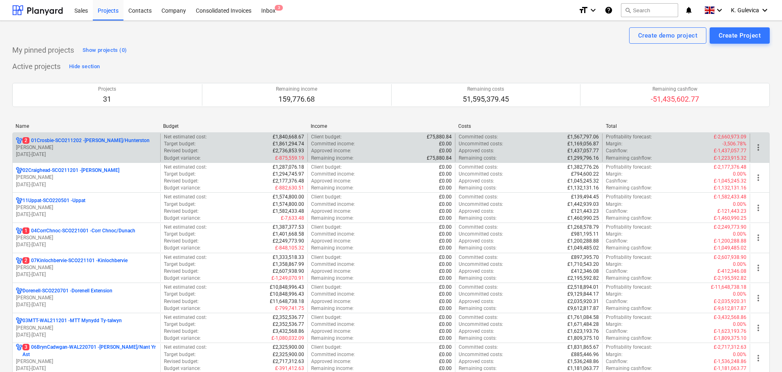
click at [50, 146] on p "[PERSON_NAME]" at bounding box center [86, 147] width 141 height 7
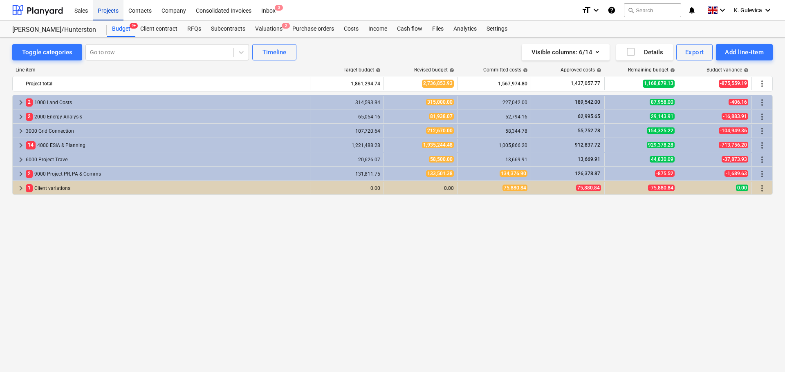
click at [101, 9] on div "Projects" at bounding box center [108, 10] width 31 height 21
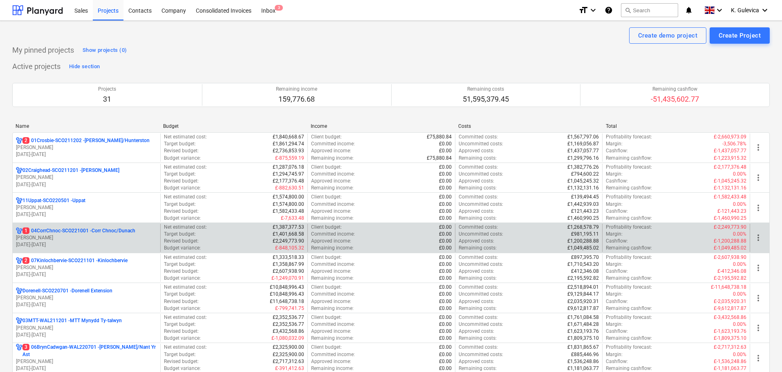
click at [84, 237] on p "[PERSON_NAME]" at bounding box center [86, 238] width 141 height 7
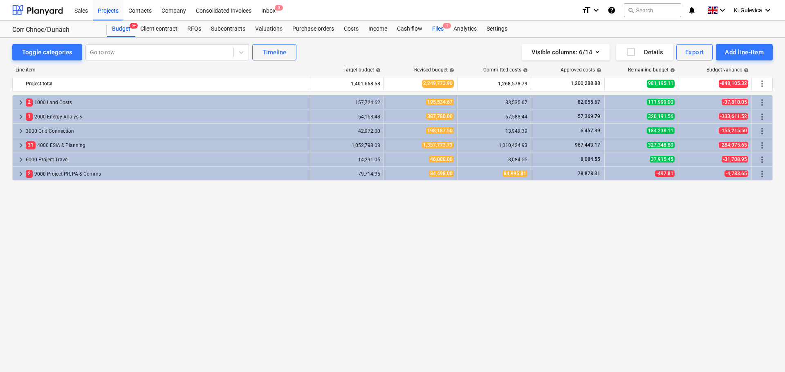
click at [431, 31] on div "Files 1" at bounding box center [437, 29] width 21 height 16
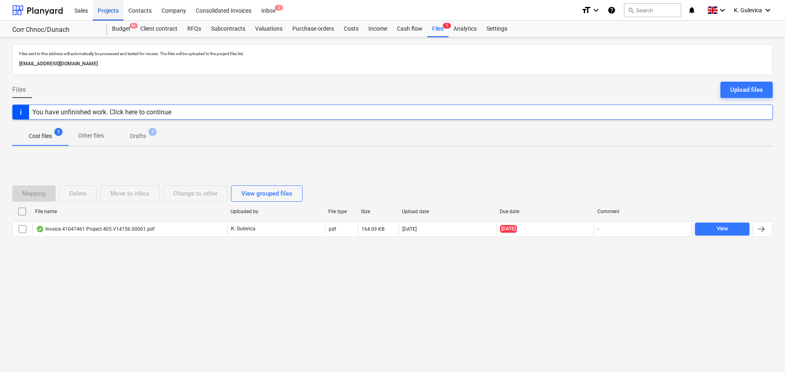
click at [104, 11] on div "Projects" at bounding box center [108, 10] width 31 height 21
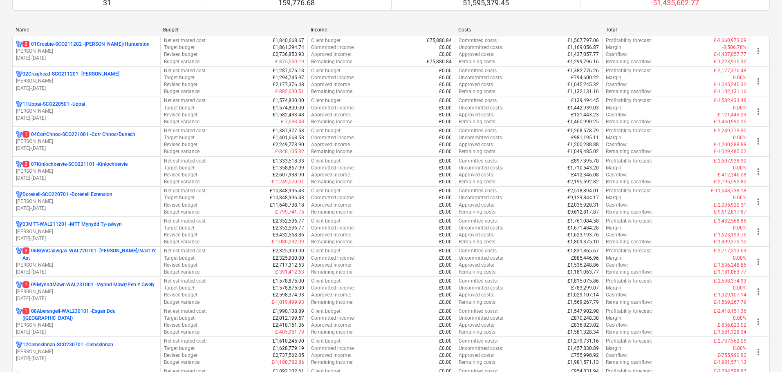
scroll to position [245, 0]
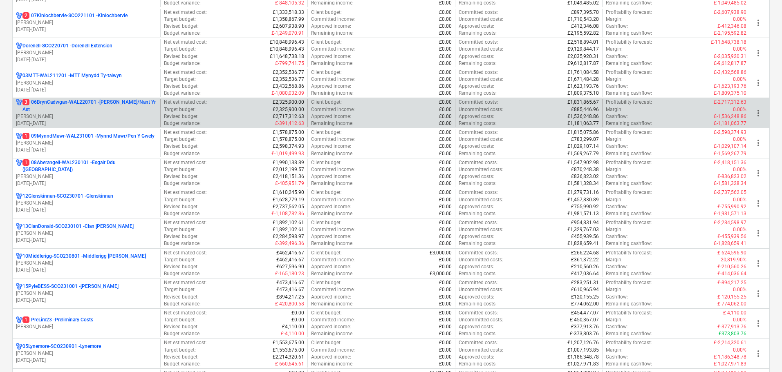
click at [77, 118] on p "[PERSON_NAME]" at bounding box center [86, 116] width 141 height 7
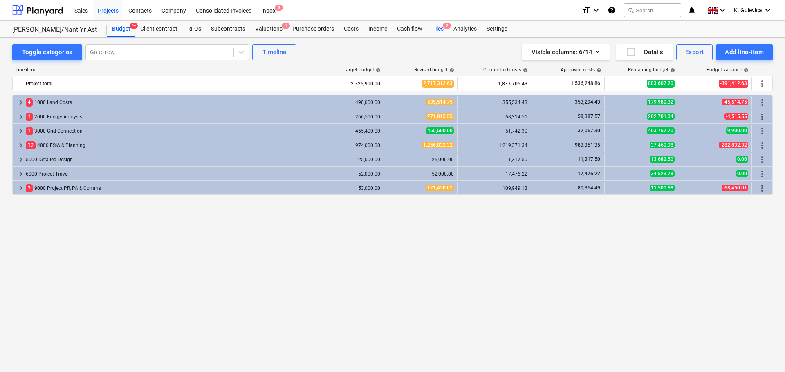
click at [437, 31] on div "Files 2" at bounding box center [437, 29] width 21 height 16
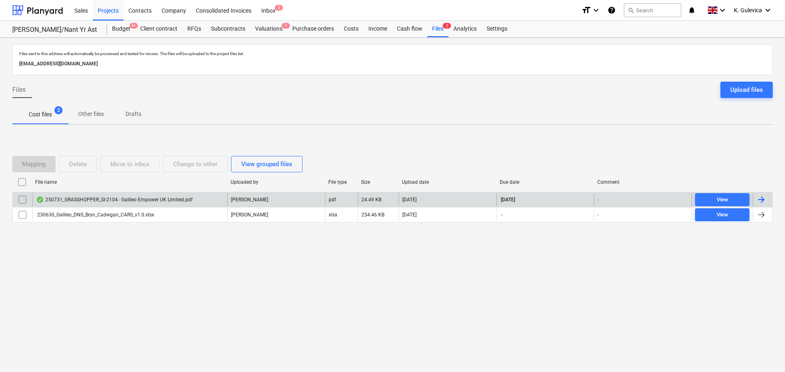
click at [274, 196] on div "[PERSON_NAME]" at bounding box center [276, 199] width 98 height 13
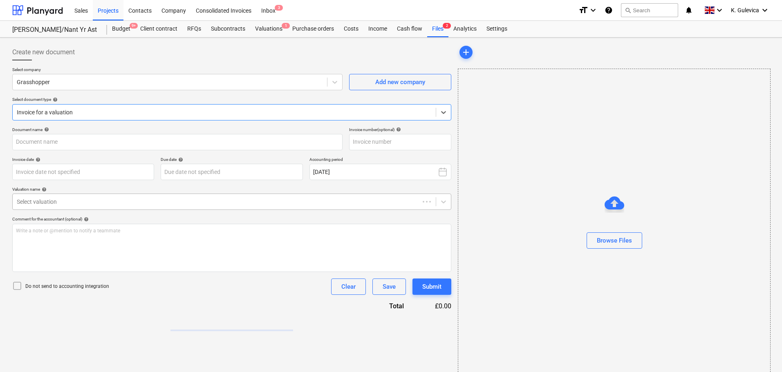
type input "SI-2104"
type input "[DATE]"
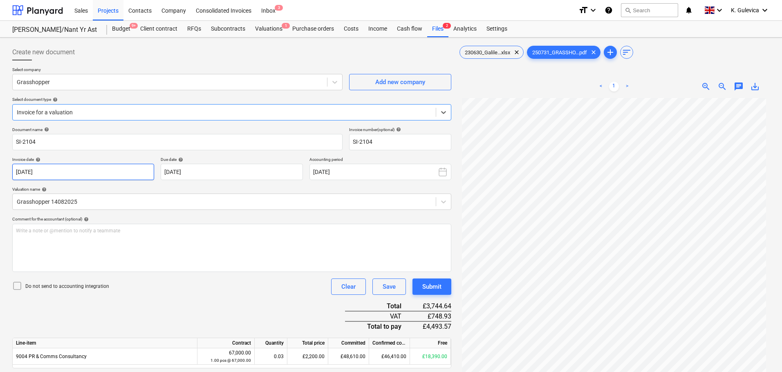
click at [89, 171] on body "Sales Projects Contacts Company Consolidated Invoices Inbox 3 format_size keybo…" at bounding box center [391, 186] width 782 height 372
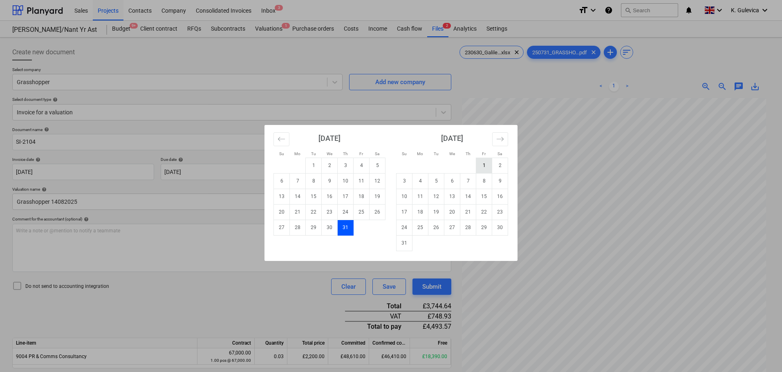
click at [482, 166] on td "1" at bounding box center [484, 166] width 16 height 16
type input "[DATE]"
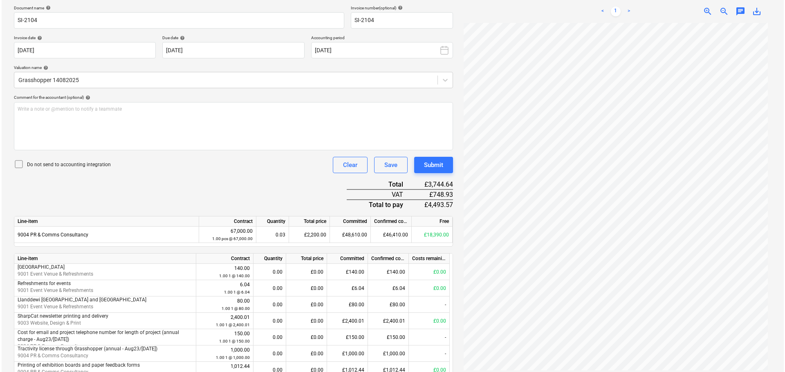
scroll to position [123, 0]
click at [426, 165] on div "Submit" at bounding box center [431, 164] width 19 height 11
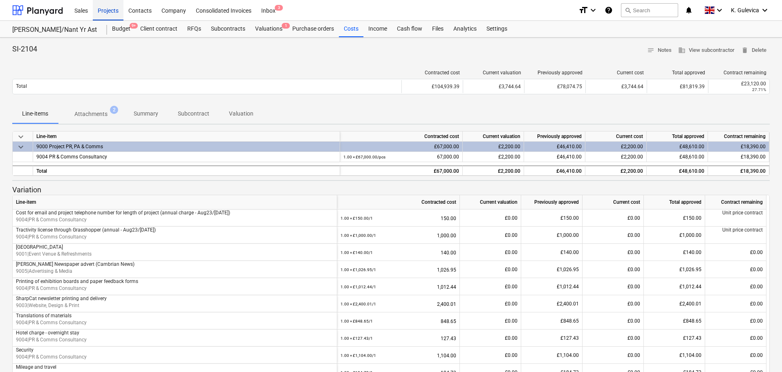
click at [103, 11] on div "Projects" at bounding box center [108, 10] width 31 height 21
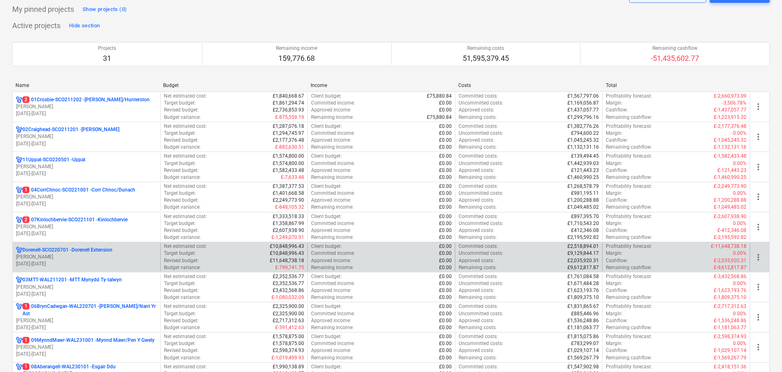
scroll to position [204, 0]
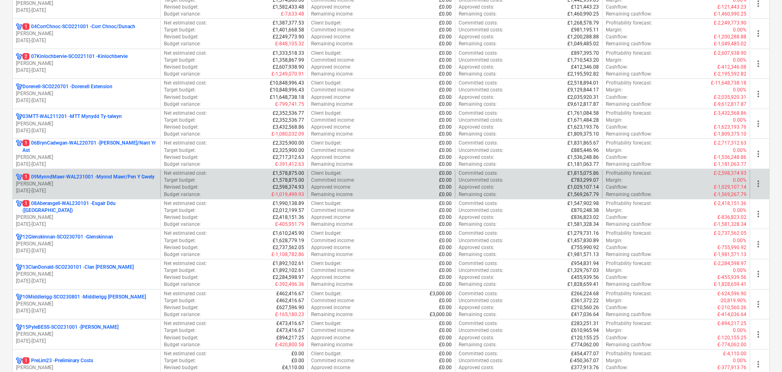
click at [70, 182] on p "[PERSON_NAME]" at bounding box center [86, 184] width 141 height 7
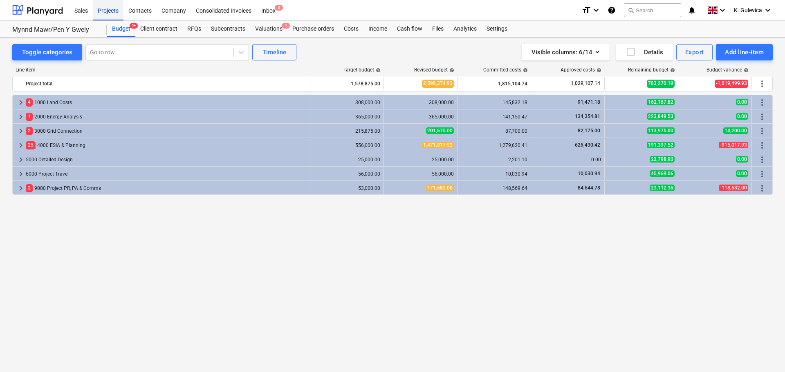
click at [113, 7] on div "Projects" at bounding box center [108, 10] width 31 height 21
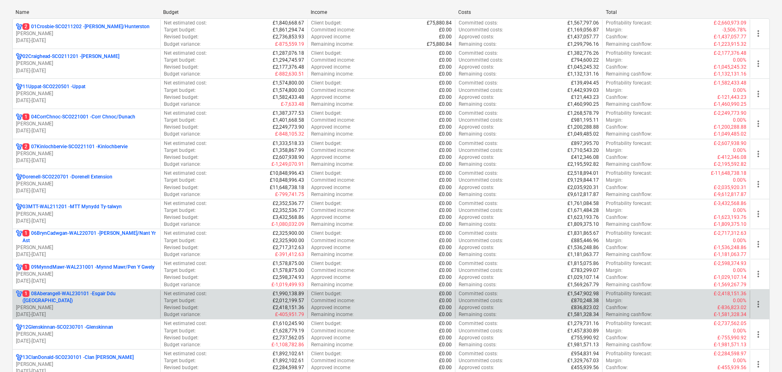
scroll to position [123, 0]
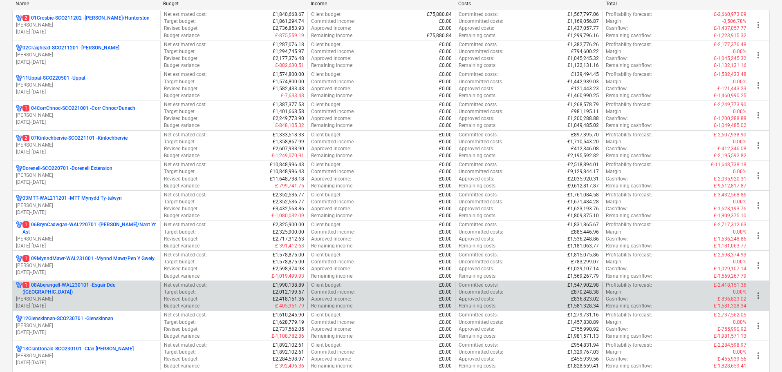
click at [87, 291] on p "1 08Aberangell-WAL230101 - Esgair Ddu ([GEOGRAPHIC_DATA])" at bounding box center [89, 289] width 134 height 14
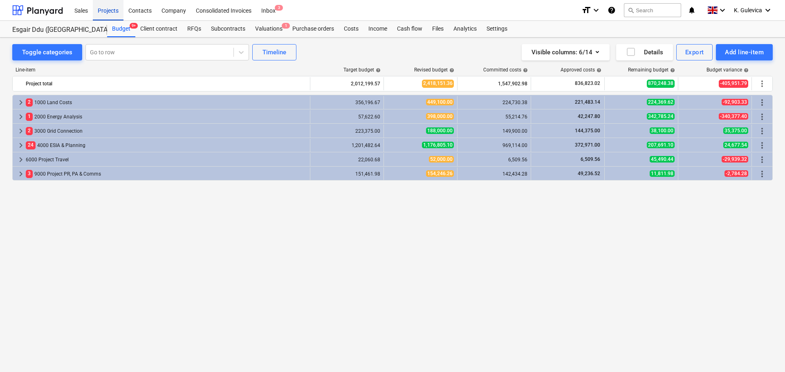
click at [98, 14] on div "Projects" at bounding box center [108, 10] width 31 height 21
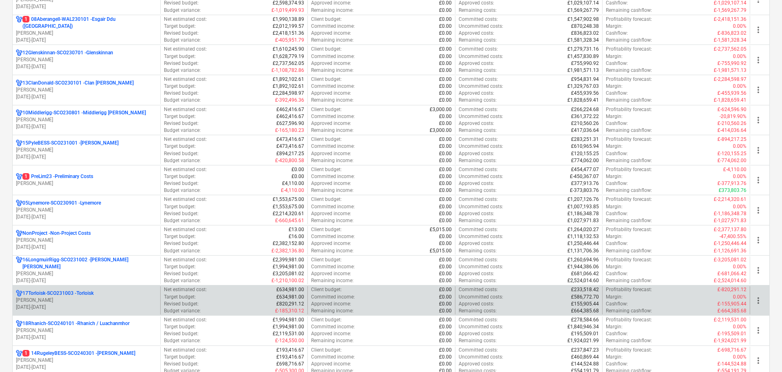
scroll to position [409, 0]
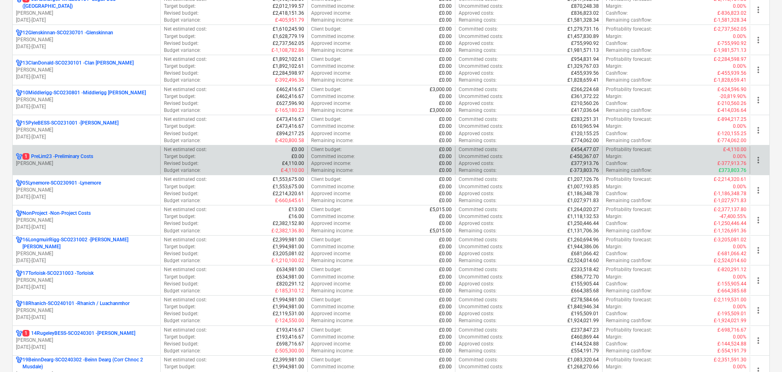
click at [75, 158] on p "1 PreLim23 - Preliminary Costs" at bounding box center [57, 156] width 71 height 7
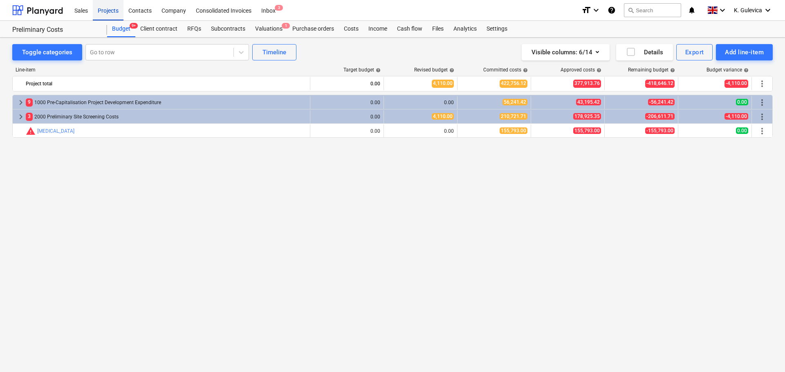
click at [103, 10] on div "Projects" at bounding box center [108, 10] width 31 height 21
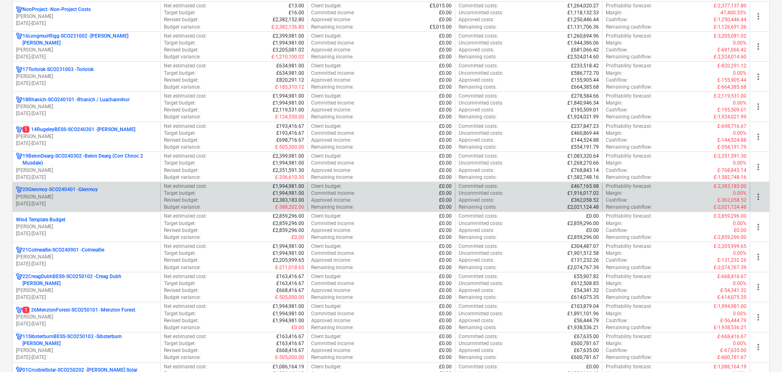
scroll to position [613, 0]
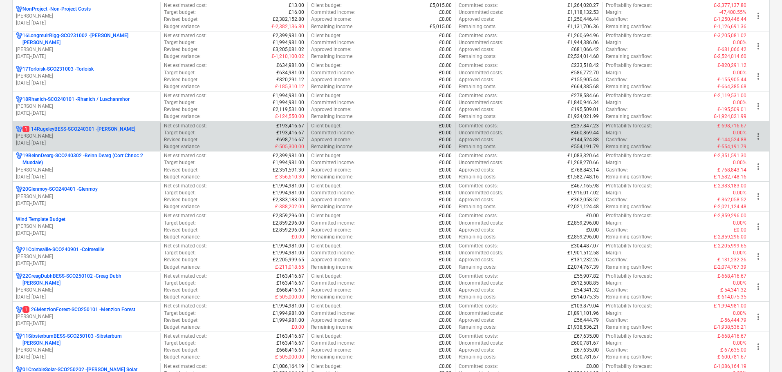
click at [85, 134] on p "[PERSON_NAME]" at bounding box center [86, 136] width 141 height 7
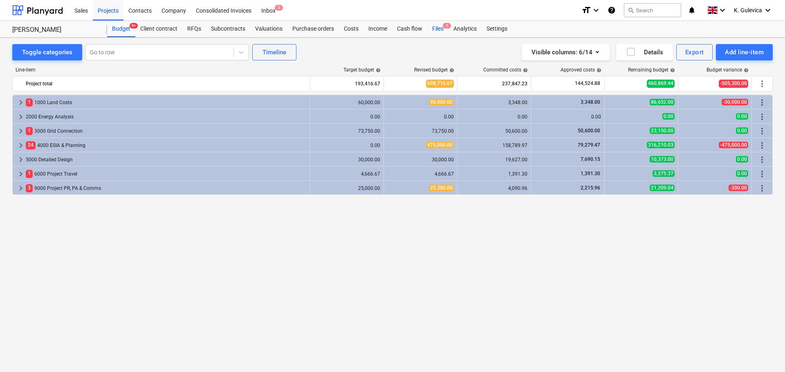
click at [439, 30] on div "Files 1" at bounding box center [437, 29] width 21 height 16
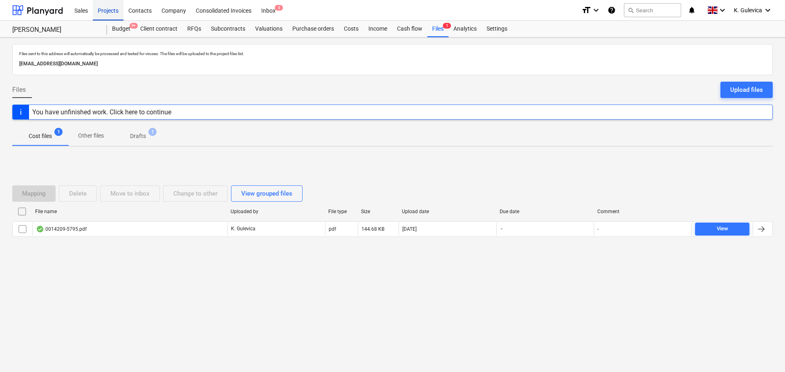
click at [105, 14] on div "Projects" at bounding box center [108, 10] width 31 height 21
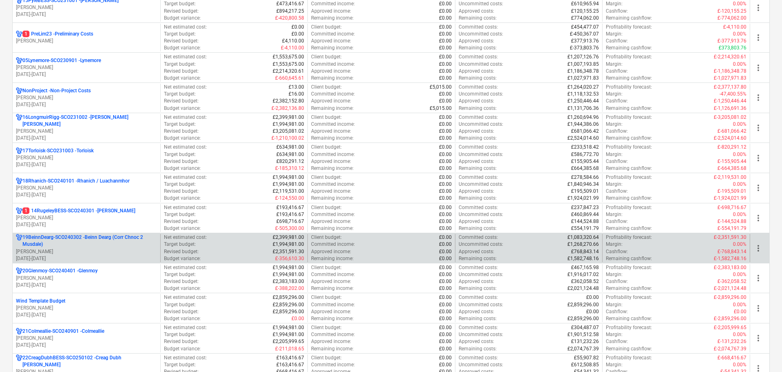
scroll to position [695, 0]
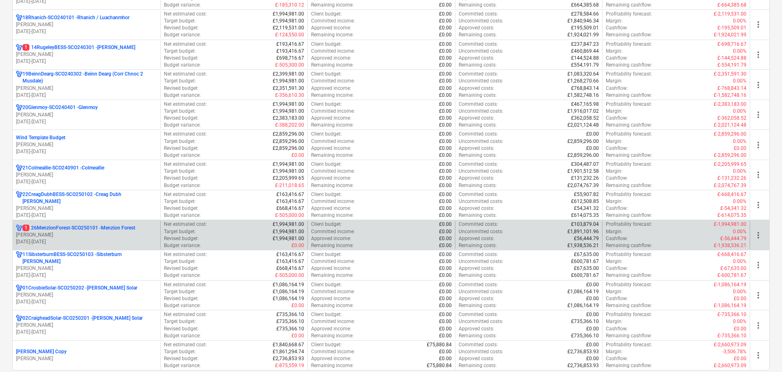
click at [90, 241] on p "[DATE] - [DATE]" at bounding box center [86, 242] width 141 height 7
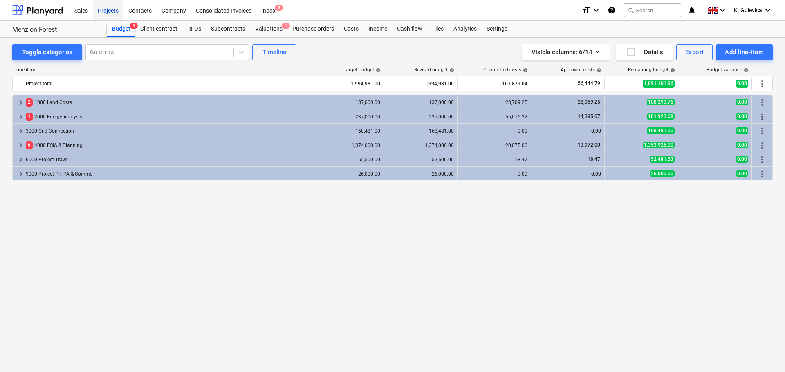
click at [104, 11] on div "Projects" at bounding box center [108, 10] width 31 height 21
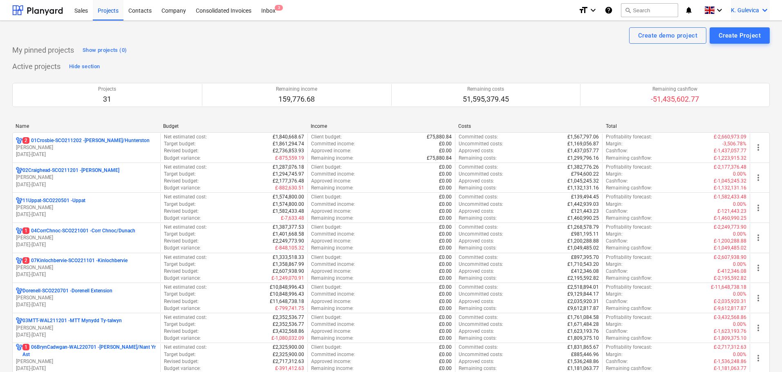
click at [742, 11] on span "K. Gulevica" at bounding box center [745, 10] width 28 height 7
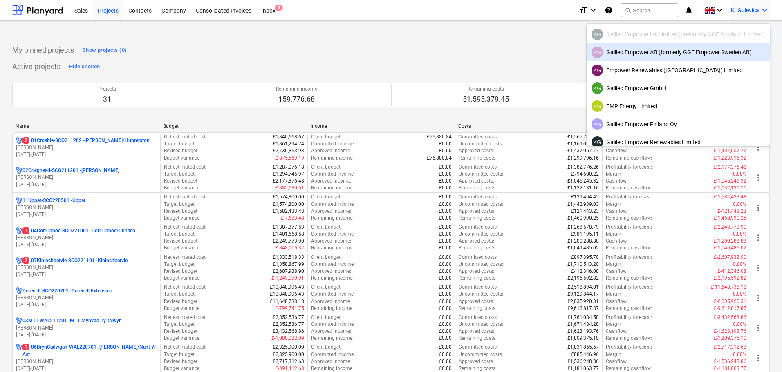
click at [659, 52] on div "KG Galileo Empower AB (formerly GGE Empower Sweden AB)" at bounding box center [678, 52] width 173 height 11
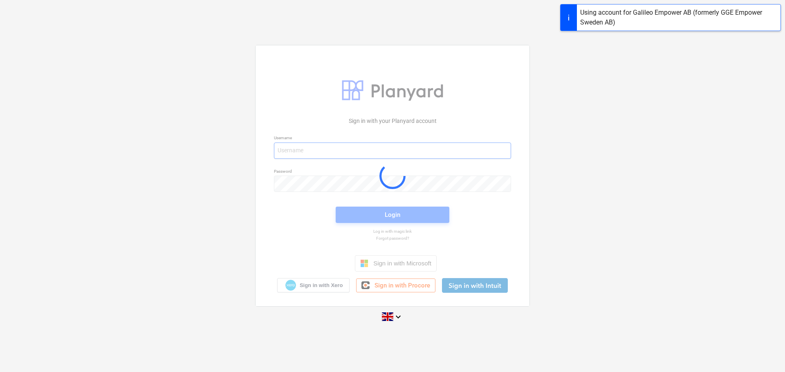
type input "[EMAIL_ADDRESS][DOMAIN_NAME]"
